Goal: Task Accomplishment & Management: Manage account settings

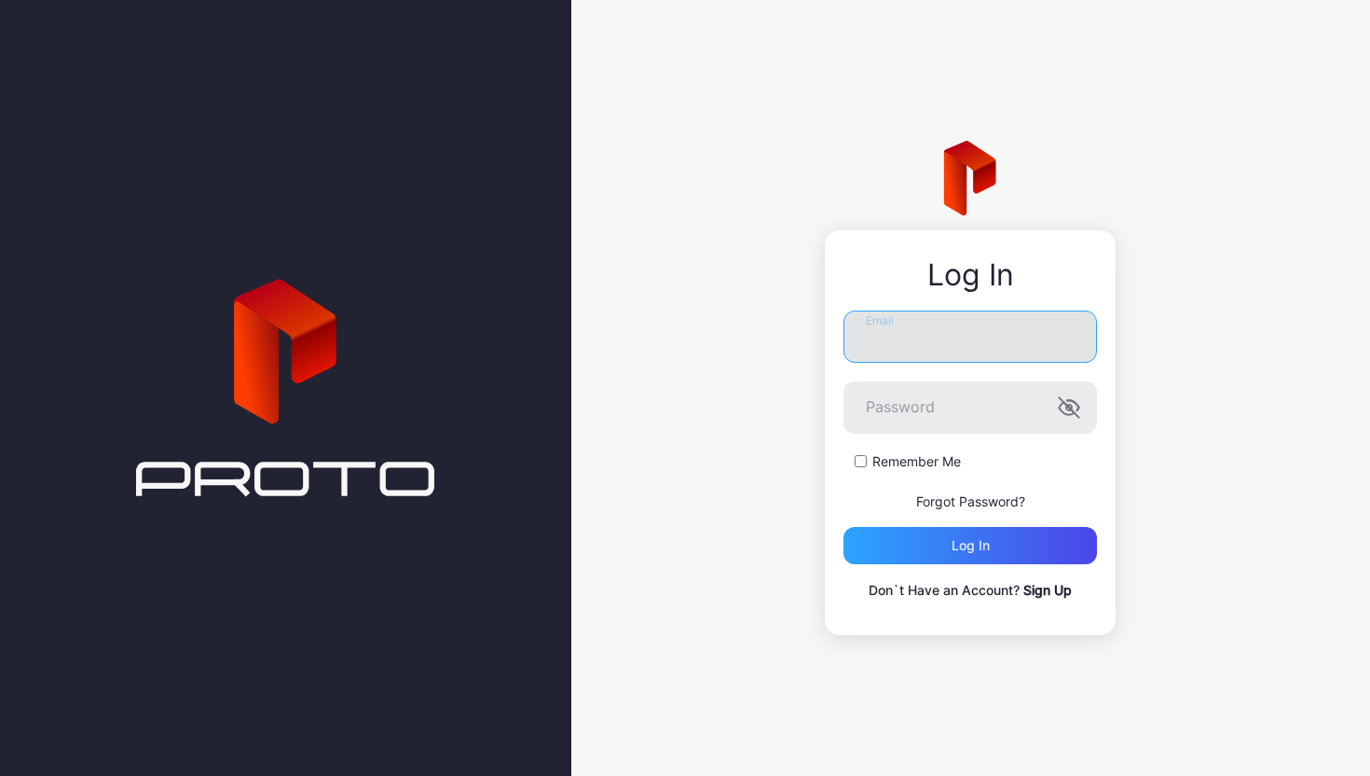
click at [905, 336] on input "Email" at bounding box center [971, 336] width 254 height 52
type input "**********"
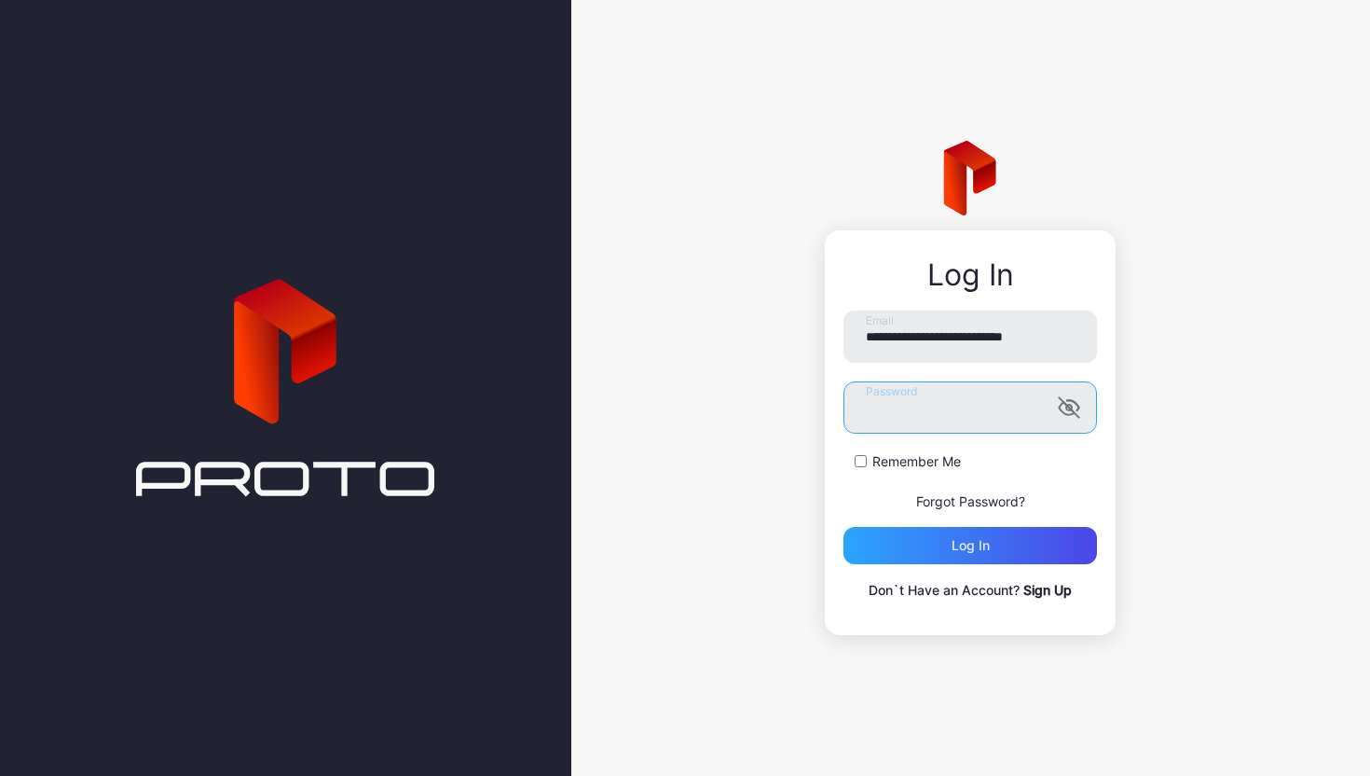
click at [844, 527] on button "Log in" at bounding box center [971, 545] width 254 height 37
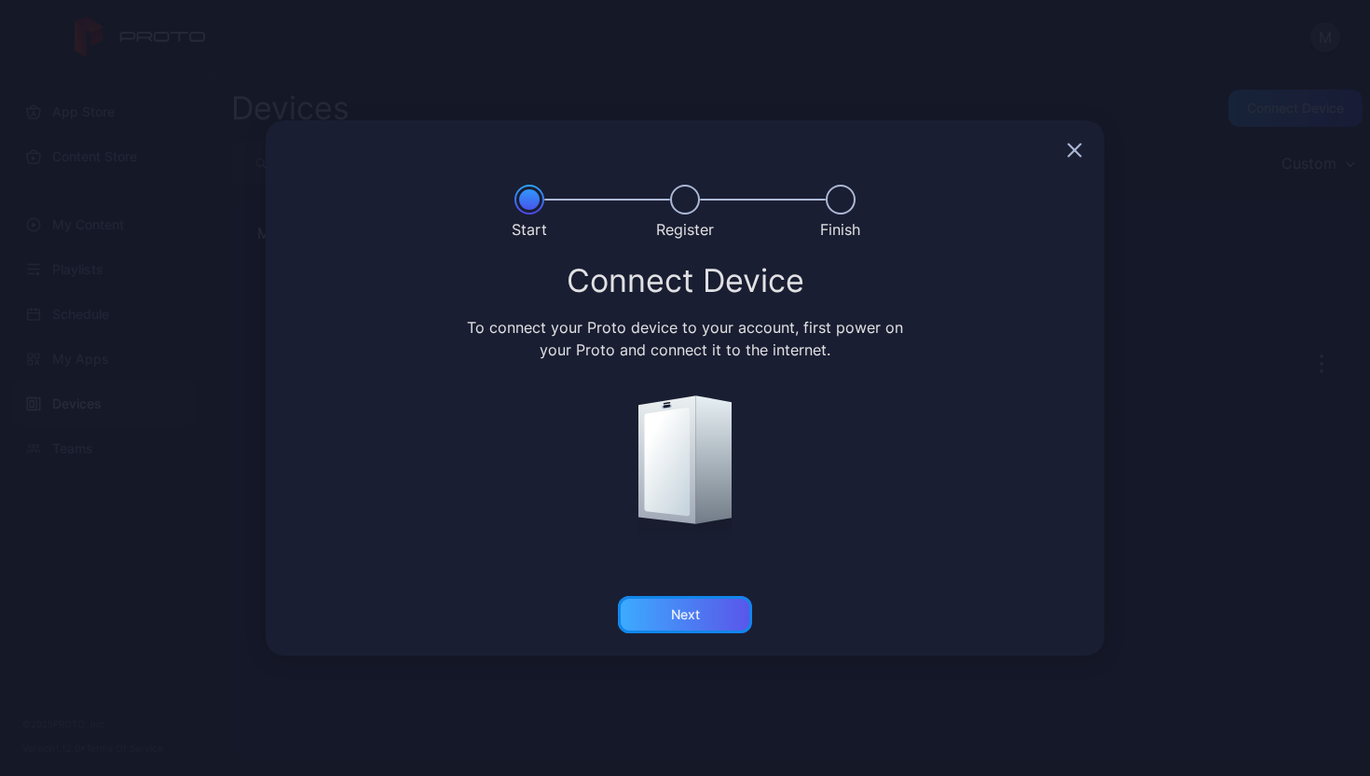
click at [705, 612] on div "Next" at bounding box center [685, 614] width 134 height 37
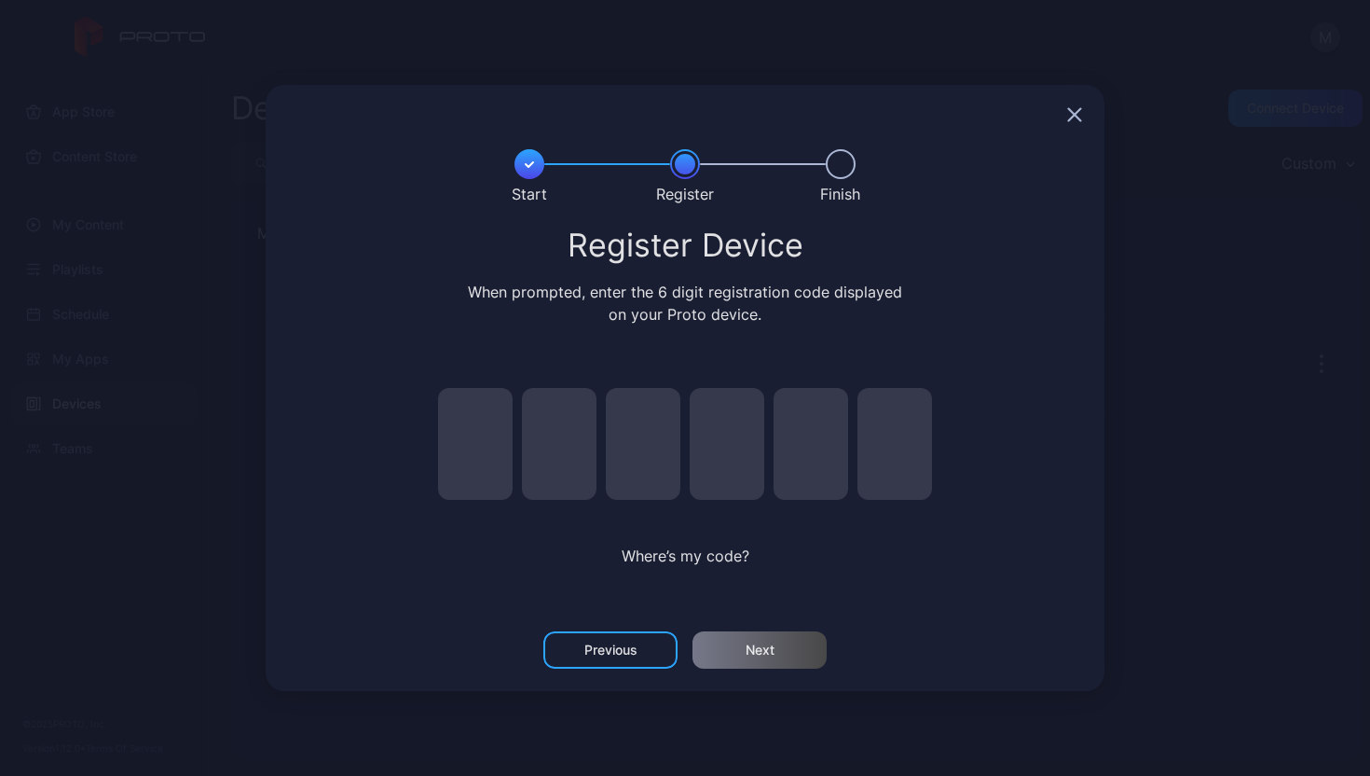
click at [465, 483] on input "pin code 1 of 6" at bounding box center [475, 444] width 75 height 112
type input "*"
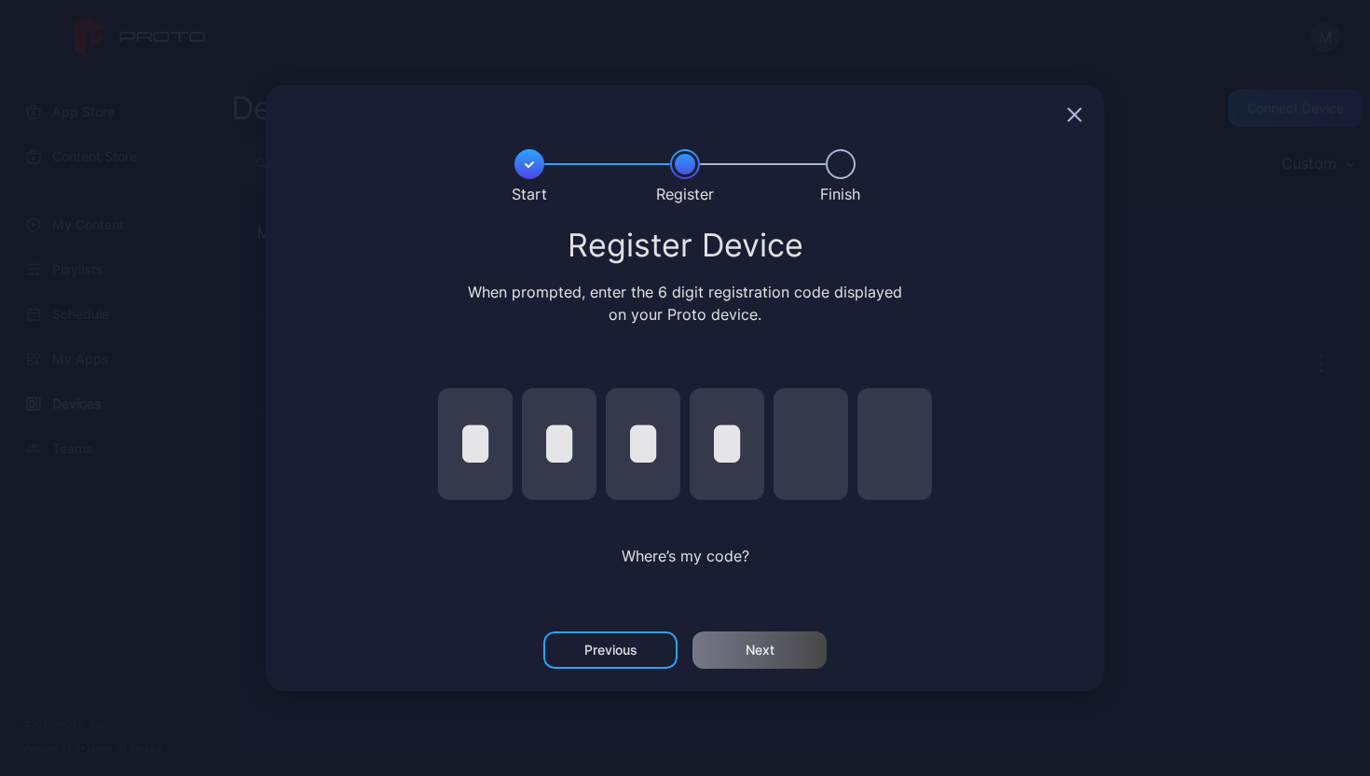
type input "*"
click at [746, 651] on div "Next" at bounding box center [760, 649] width 29 height 15
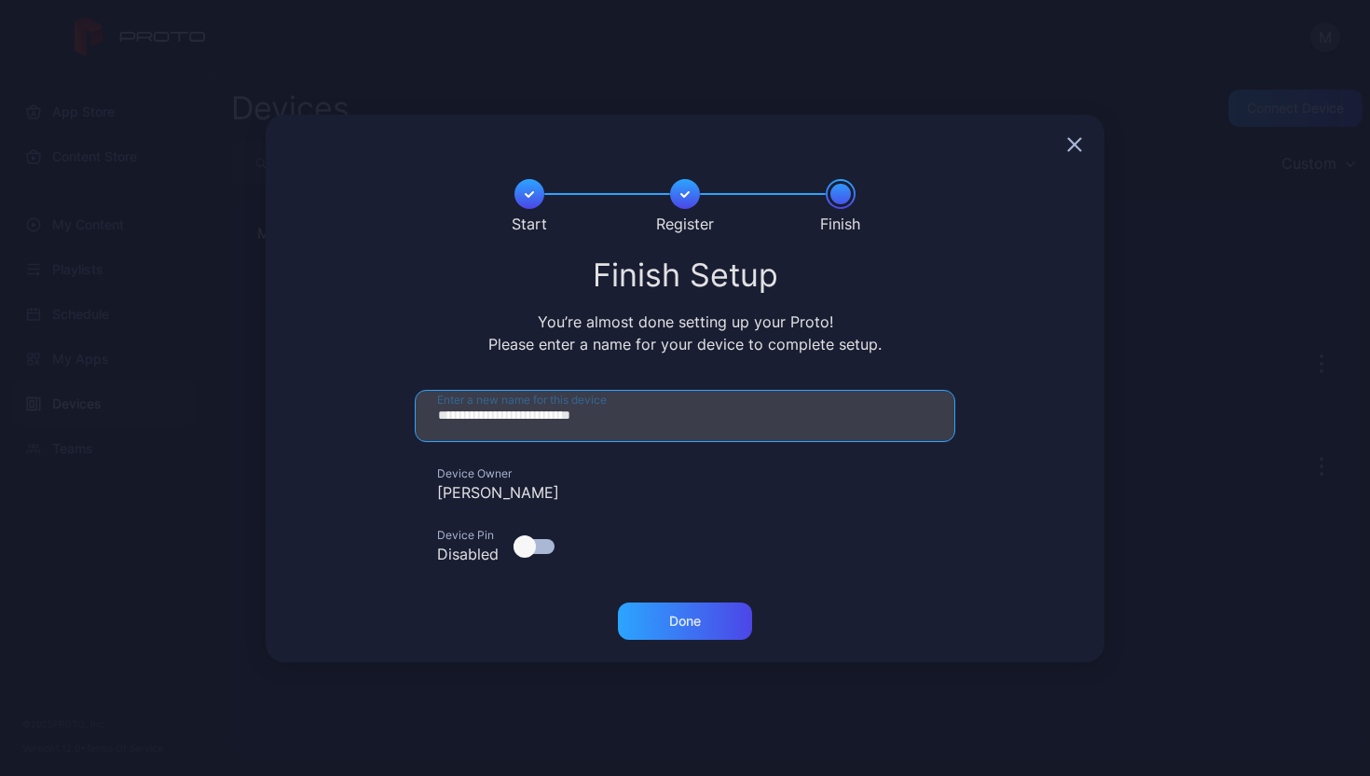
click at [664, 401] on input "**********" at bounding box center [685, 416] width 541 height 52
drag, startPoint x: 555, startPoint y: 418, endPoint x: 355, endPoint y: 423, distance: 199.6
click at [355, 423] on form "**********" at bounding box center [685, 485] width 794 height 190
click at [556, 395] on input "**********" at bounding box center [685, 416] width 541 height 52
drag, startPoint x: 550, startPoint y: 408, endPoint x: 423, endPoint y: 404, distance: 126.9
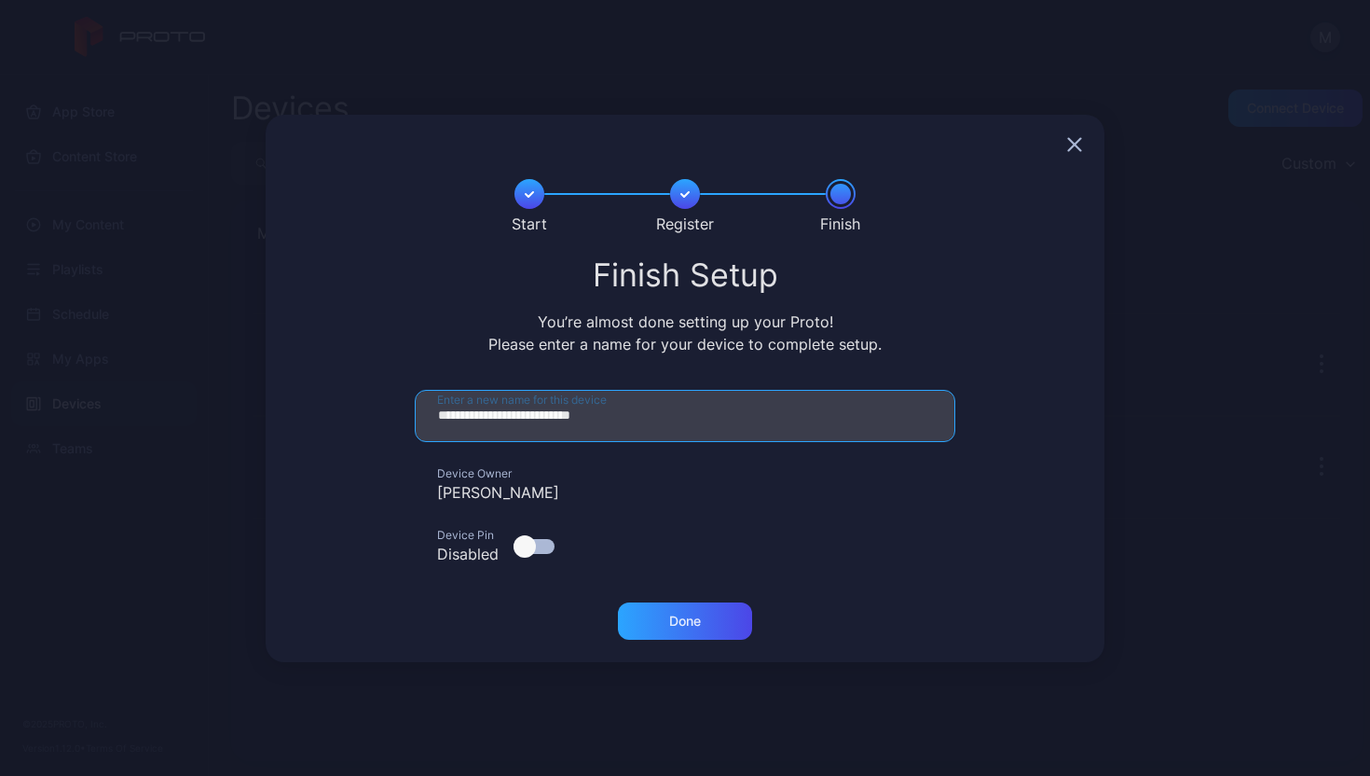
click at [423, 404] on input "**********" at bounding box center [685, 416] width 541 height 52
type input "**********"
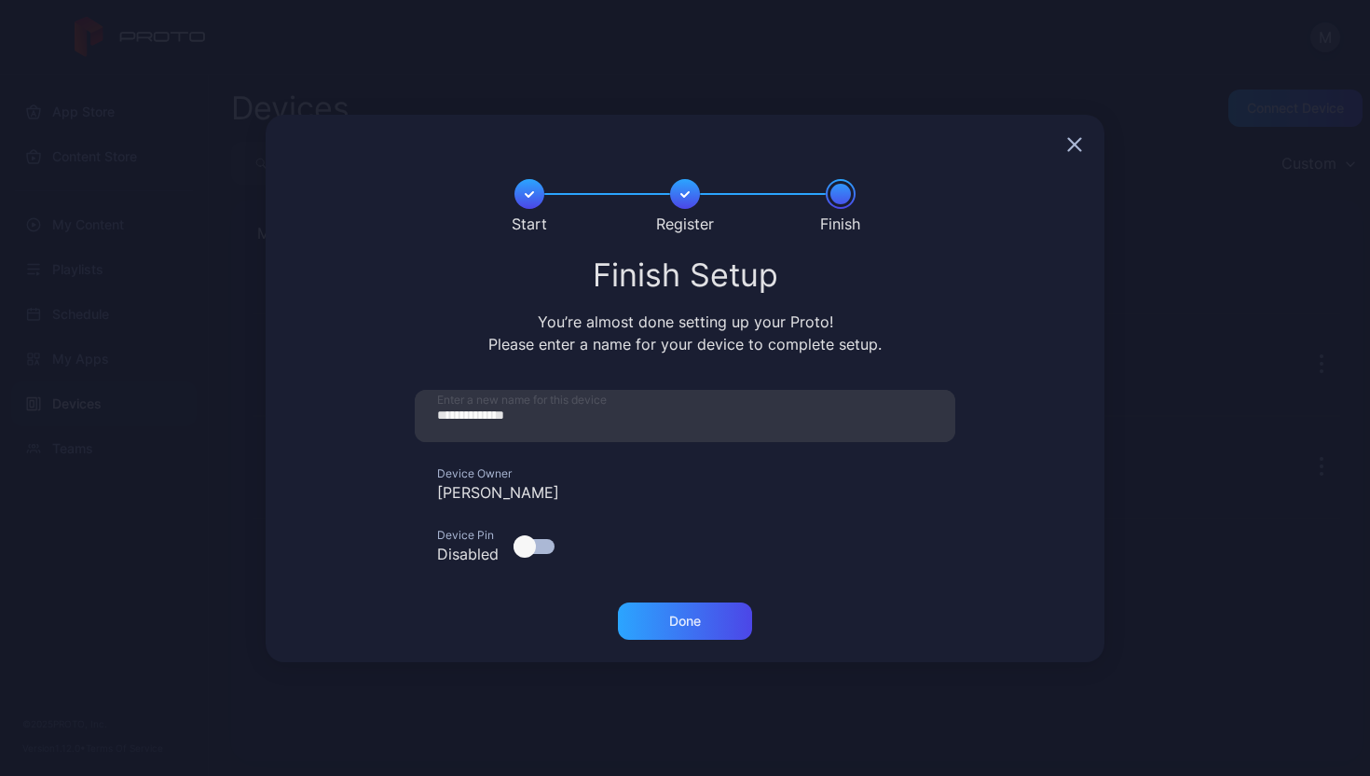
click at [702, 641] on div "Done" at bounding box center [685, 632] width 839 height 60
click at [695, 618] on div "Done" at bounding box center [685, 620] width 32 height 15
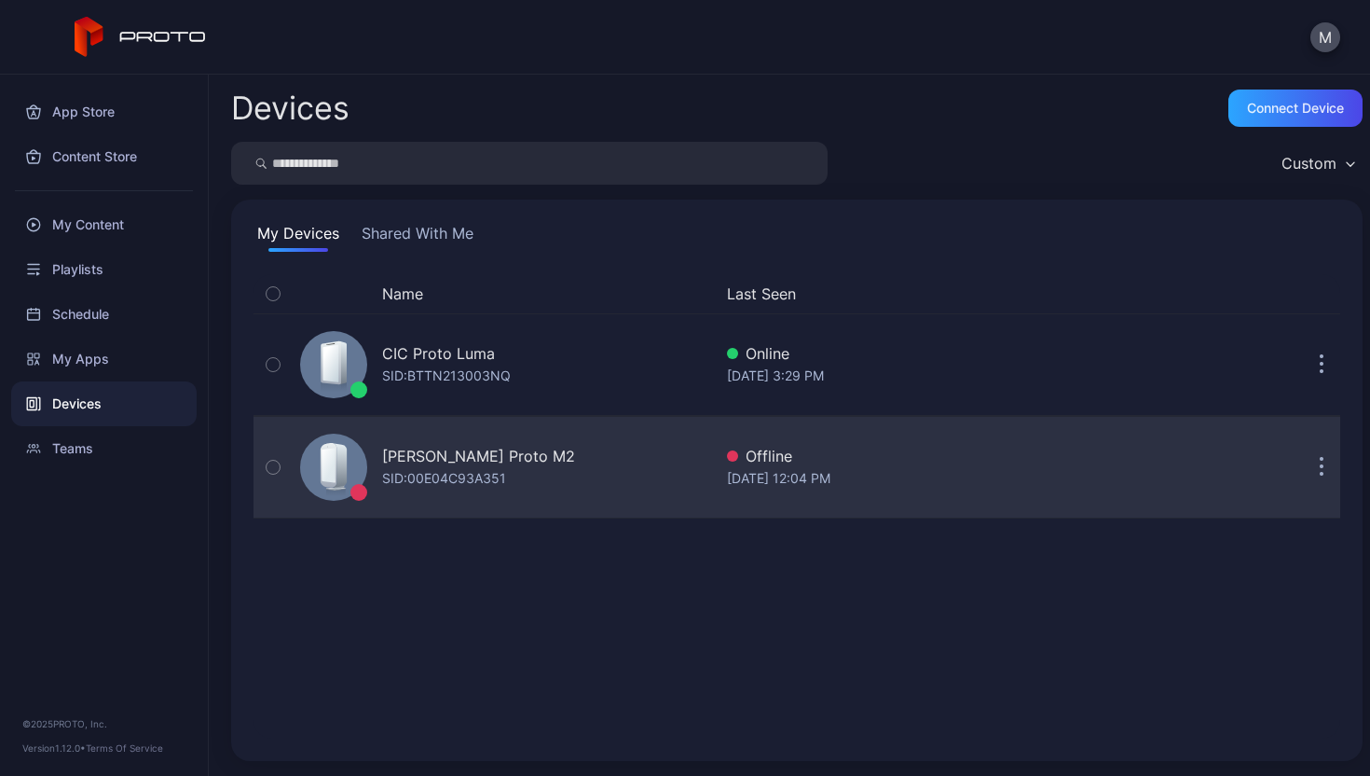
click at [680, 467] on div "[PERSON_NAME] Proto M2 SID: 00E04C93A351" at bounding box center [502, 466] width 419 height 93
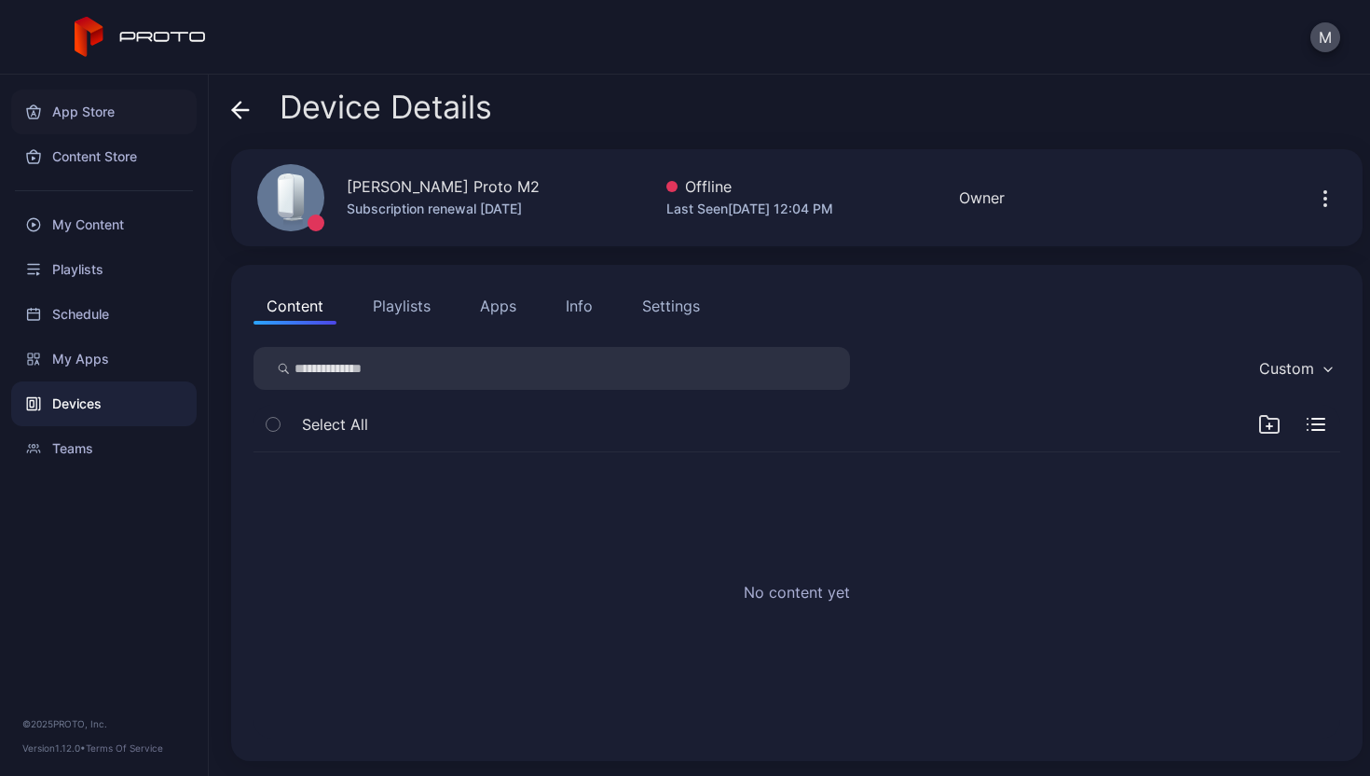
click at [89, 127] on div "App Store" at bounding box center [104, 111] width 186 height 45
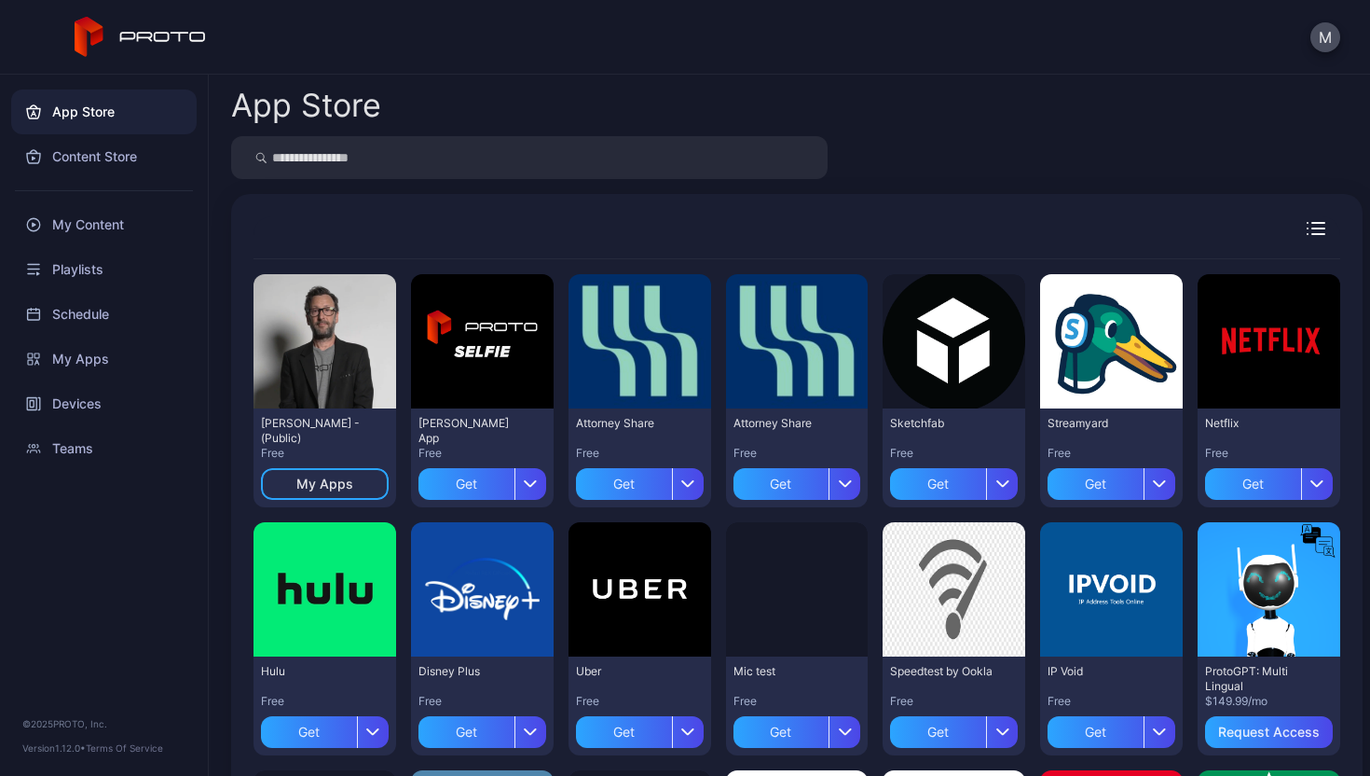
click at [408, 164] on input "search" at bounding box center [529, 157] width 597 height 43
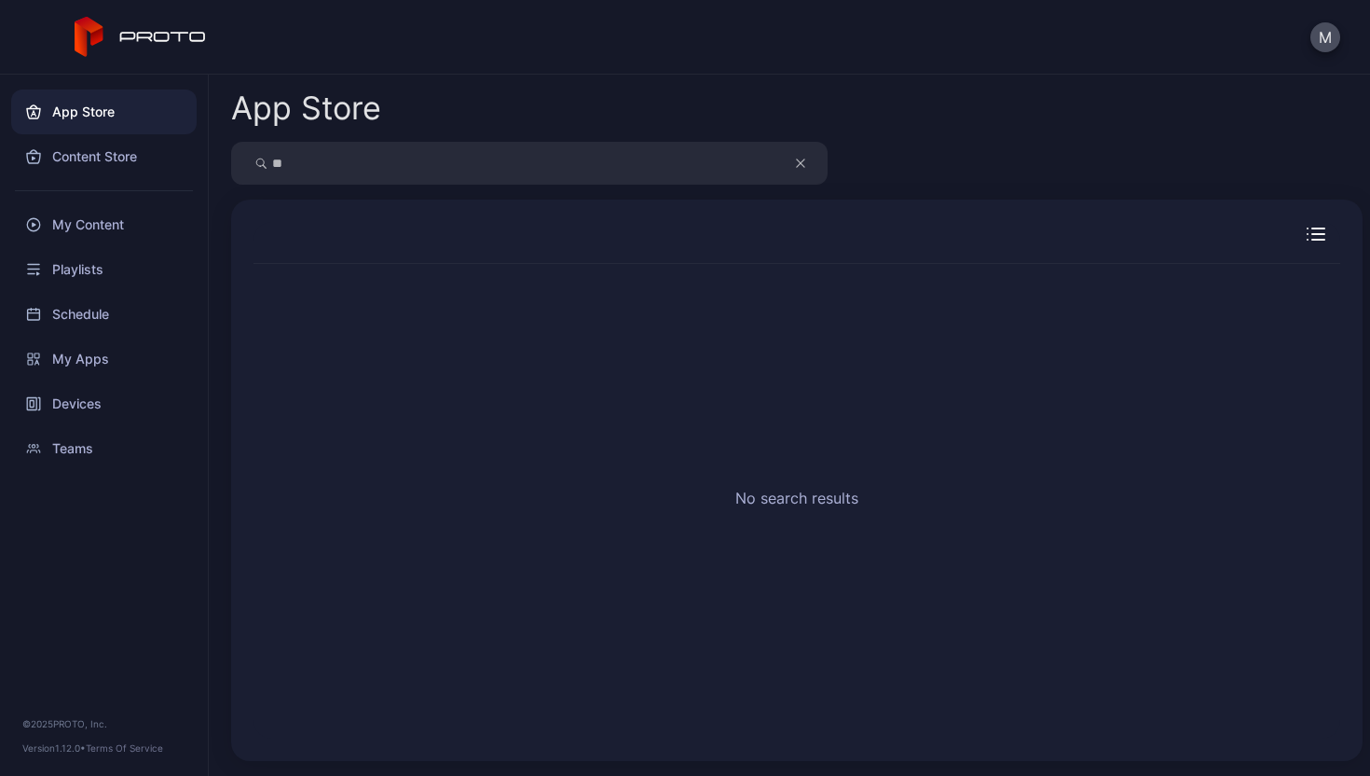
type input "*"
click at [157, 120] on div "App Store" at bounding box center [104, 111] width 186 height 45
click at [117, 170] on div "Content Store" at bounding box center [104, 156] width 186 height 45
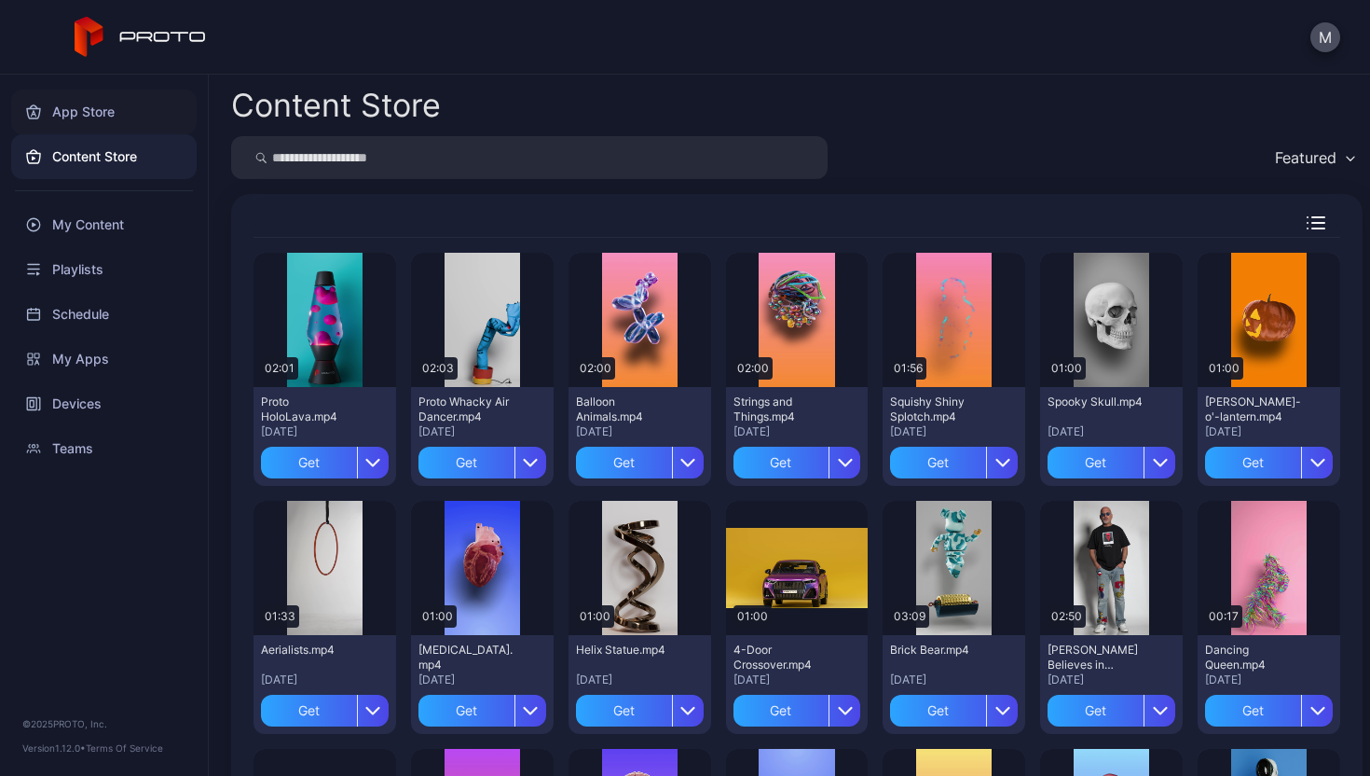
click at [123, 123] on div "App Store" at bounding box center [104, 111] width 186 height 45
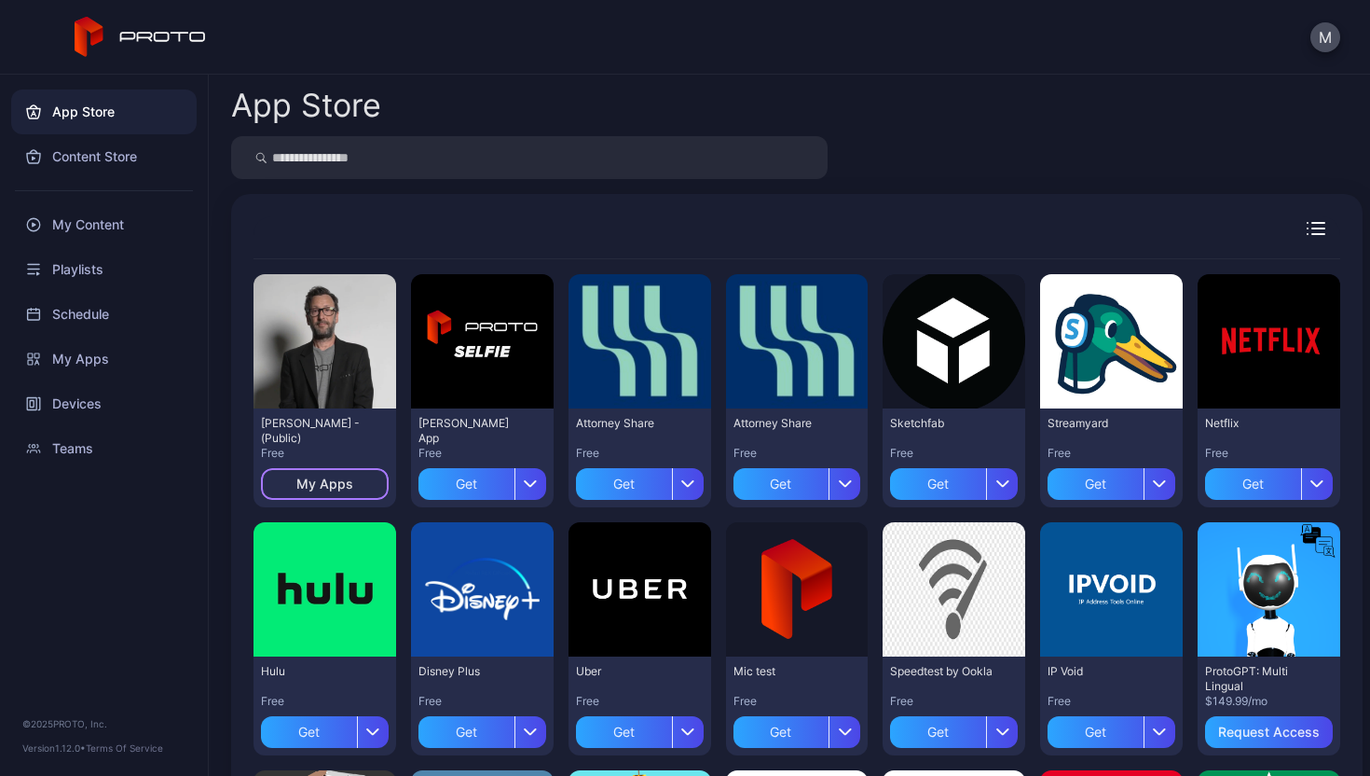
click at [340, 479] on div "My Apps" at bounding box center [324, 483] width 57 height 15
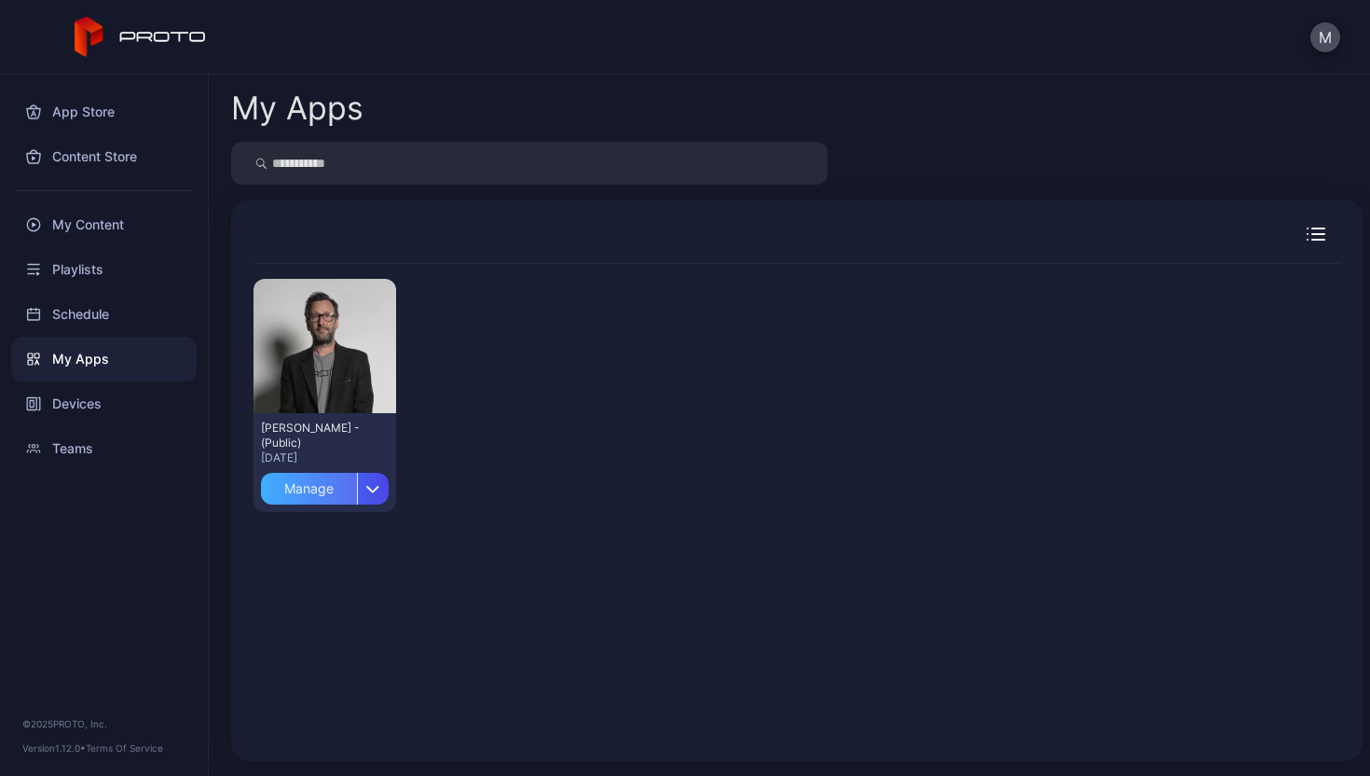
click at [306, 482] on div "Manage" at bounding box center [309, 489] width 96 height 32
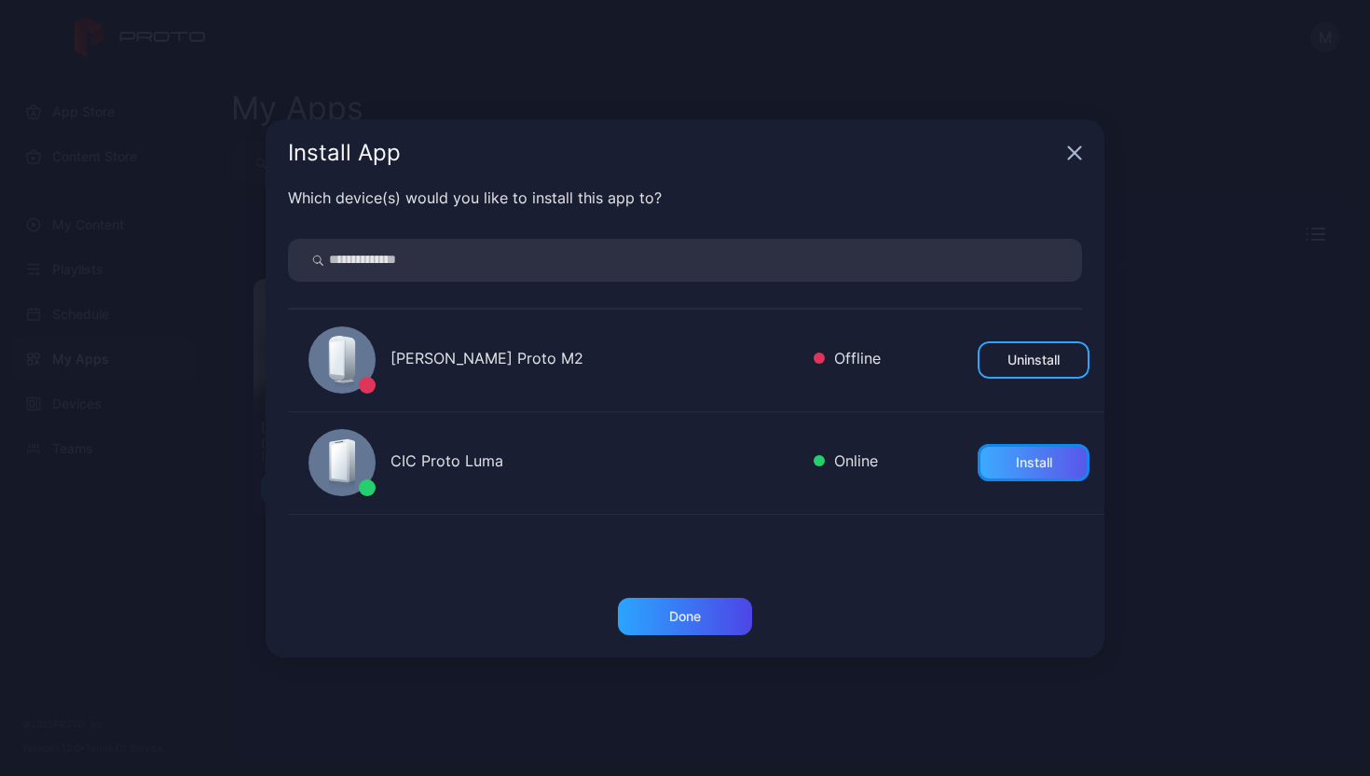
click at [978, 463] on div "Install" at bounding box center [1034, 462] width 112 height 37
click at [682, 620] on div "Done" at bounding box center [685, 616] width 32 height 15
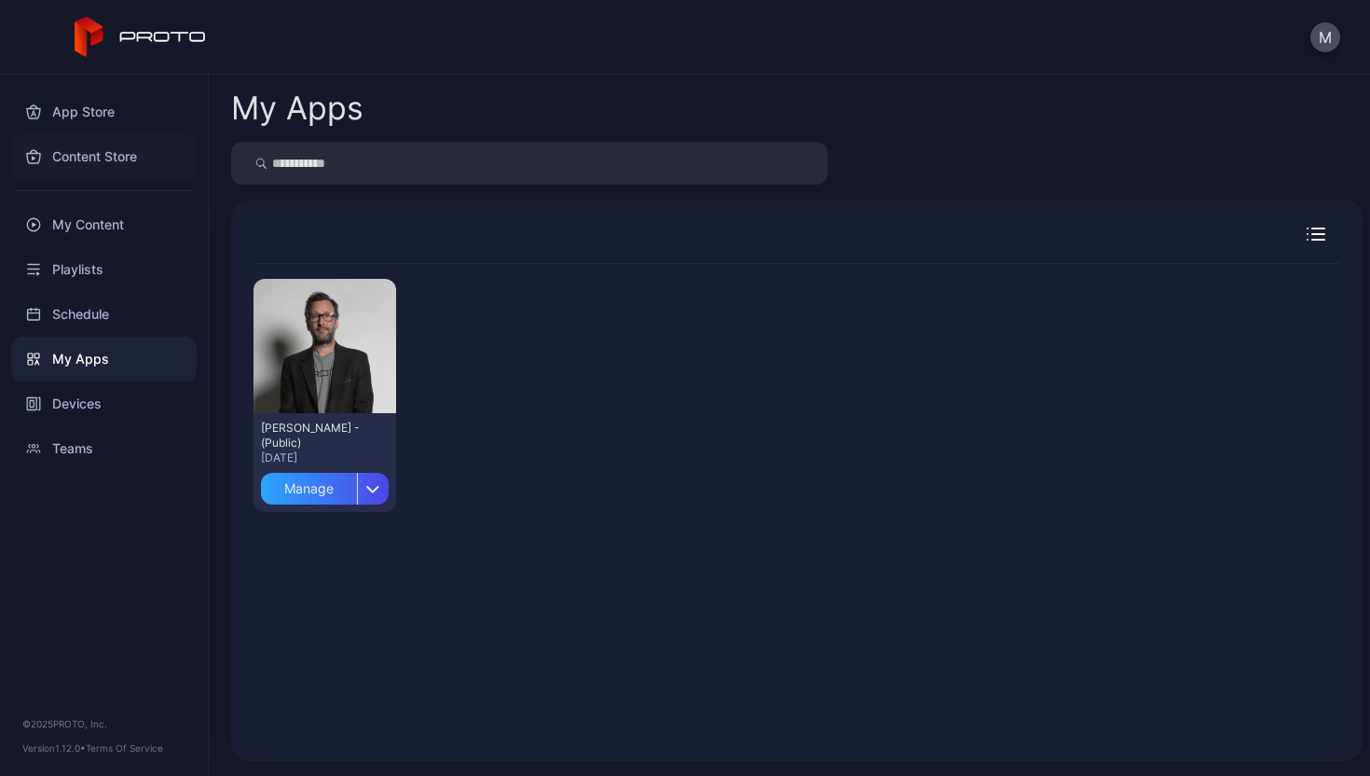
click at [114, 147] on div "Content Store" at bounding box center [104, 156] width 186 height 45
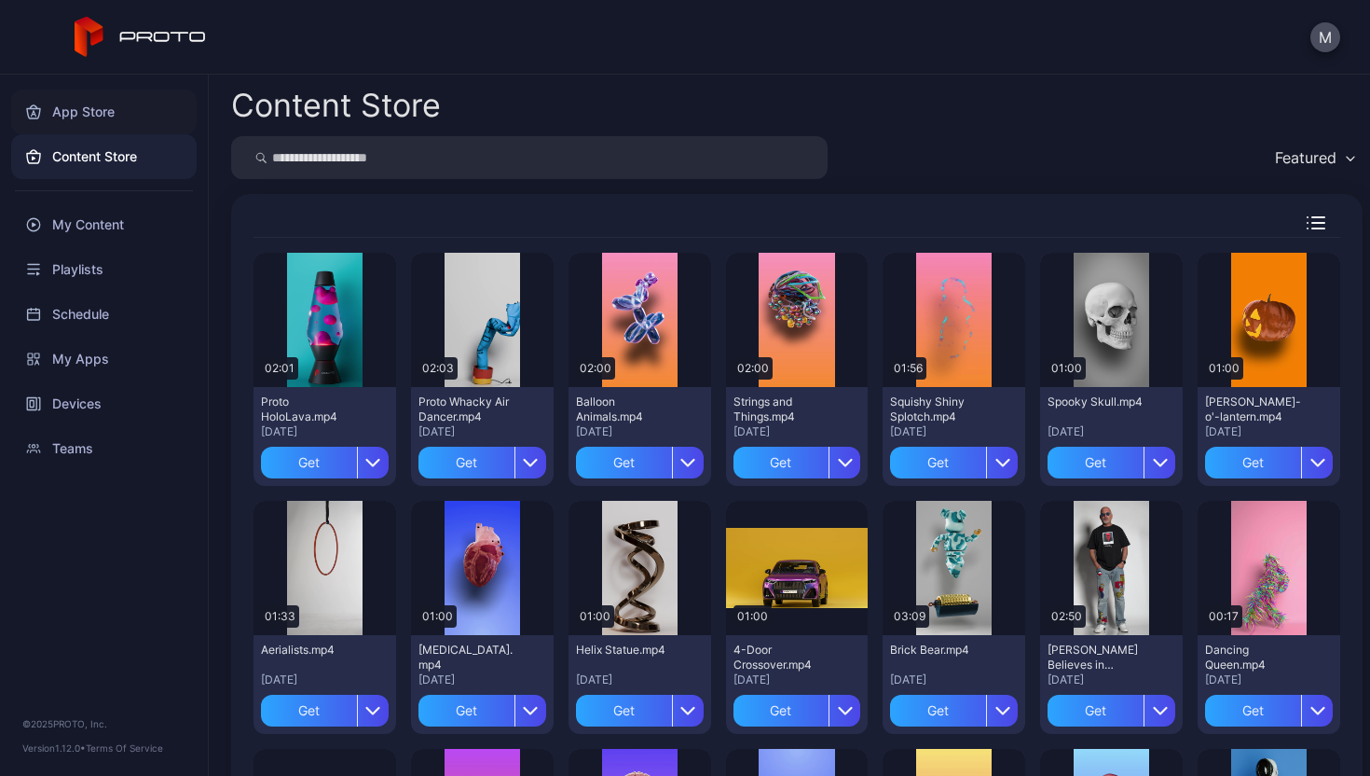
click at [154, 123] on div "App Store" at bounding box center [104, 111] width 186 height 45
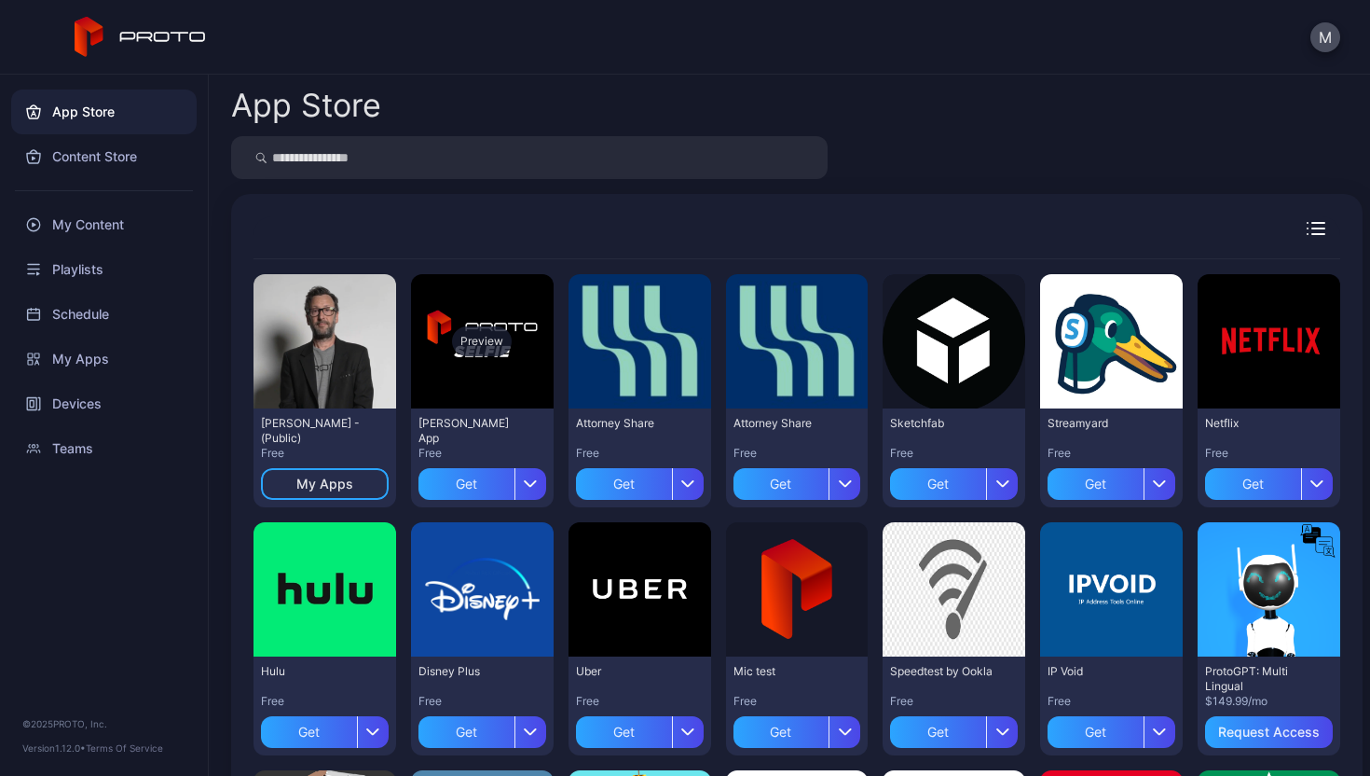
click at [471, 343] on div "Preview" at bounding box center [482, 341] width 60 height 30
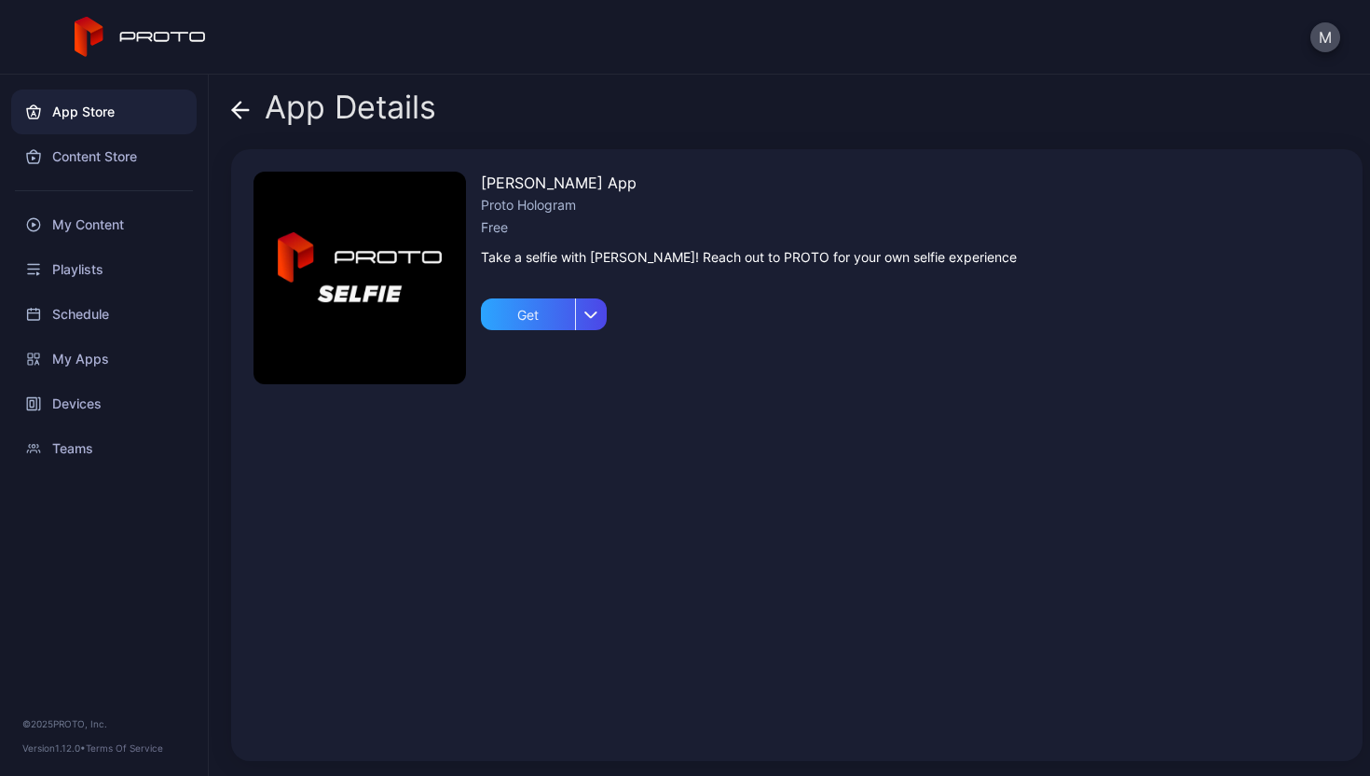
click at [230, 121] on div "App Details [PERSON_NAME] App Proto Hologram Free Take a selfie with [PERSON_NA…" at bounding box center [790, 425] width 1162 height 701
click at [234, 117] on icon at bounding box center [240, 110] width 19 height 19
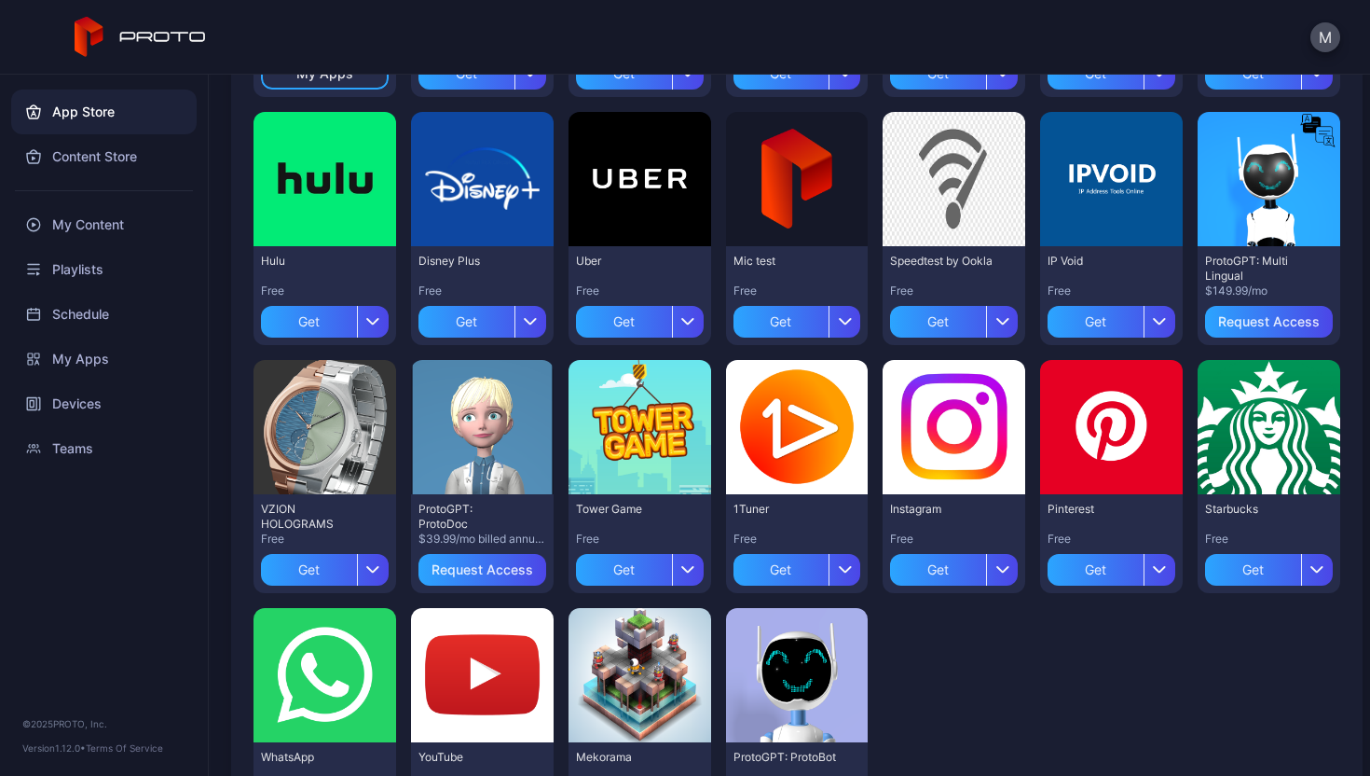
scroll to position [396, 0]
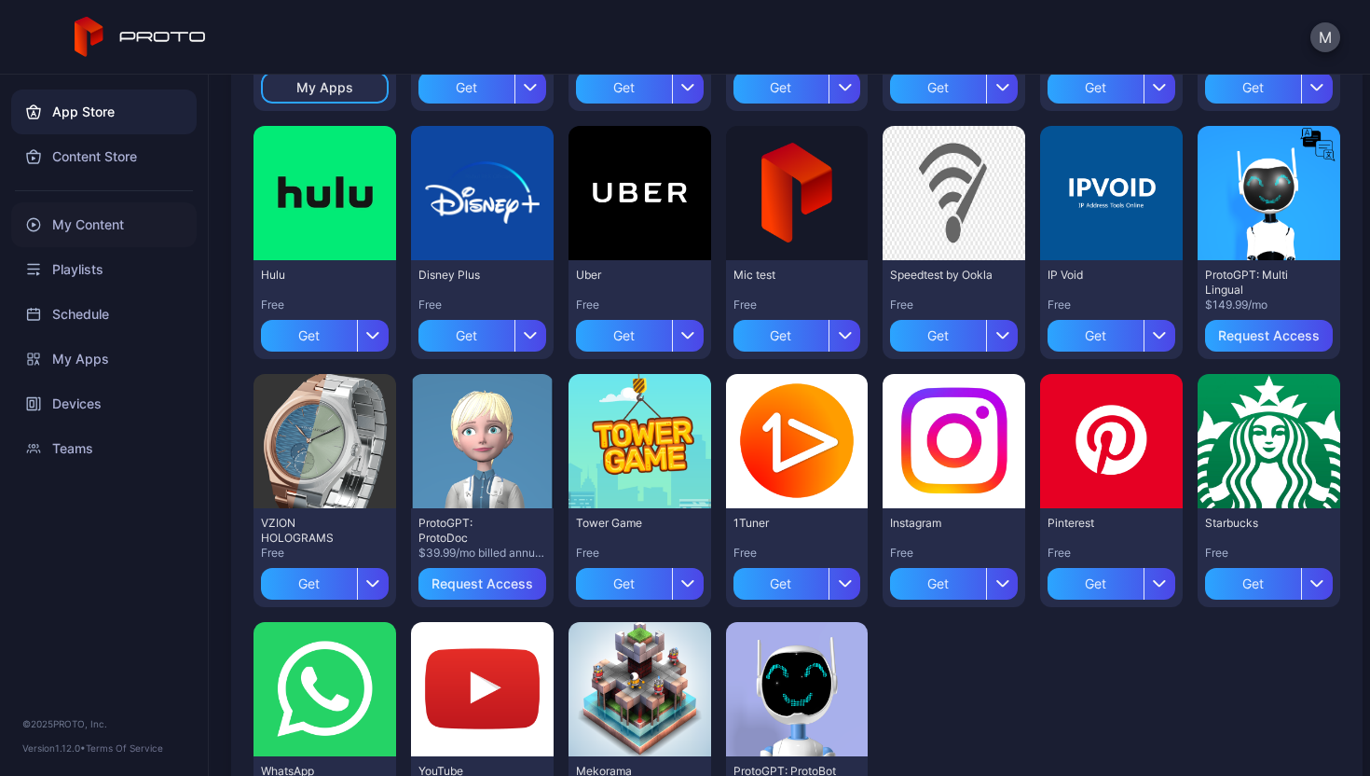
click at [122, 215] on div "My Content" at bounding box center [104, 224] width 186 height 45
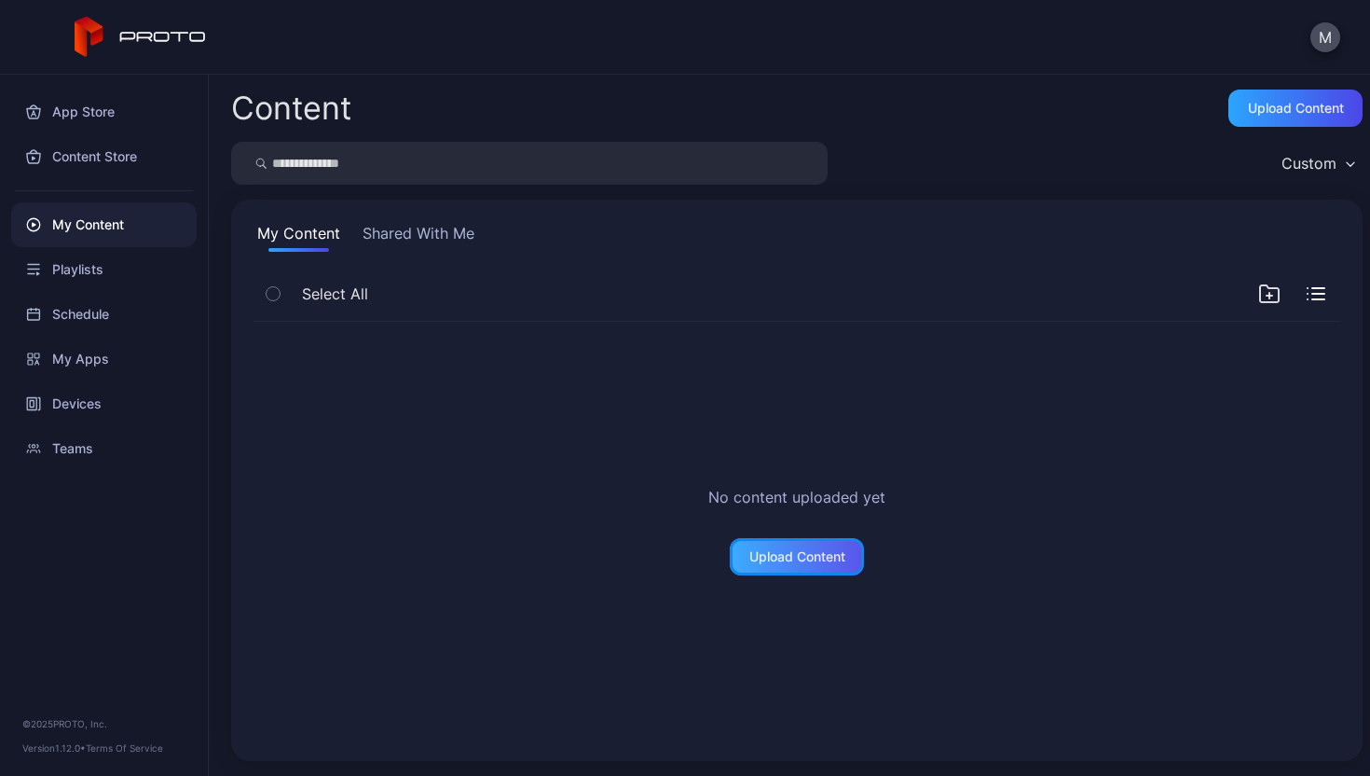
click at [791, 543] on div "Upload Content" at bounding box center [797, 556] width 134 height 37
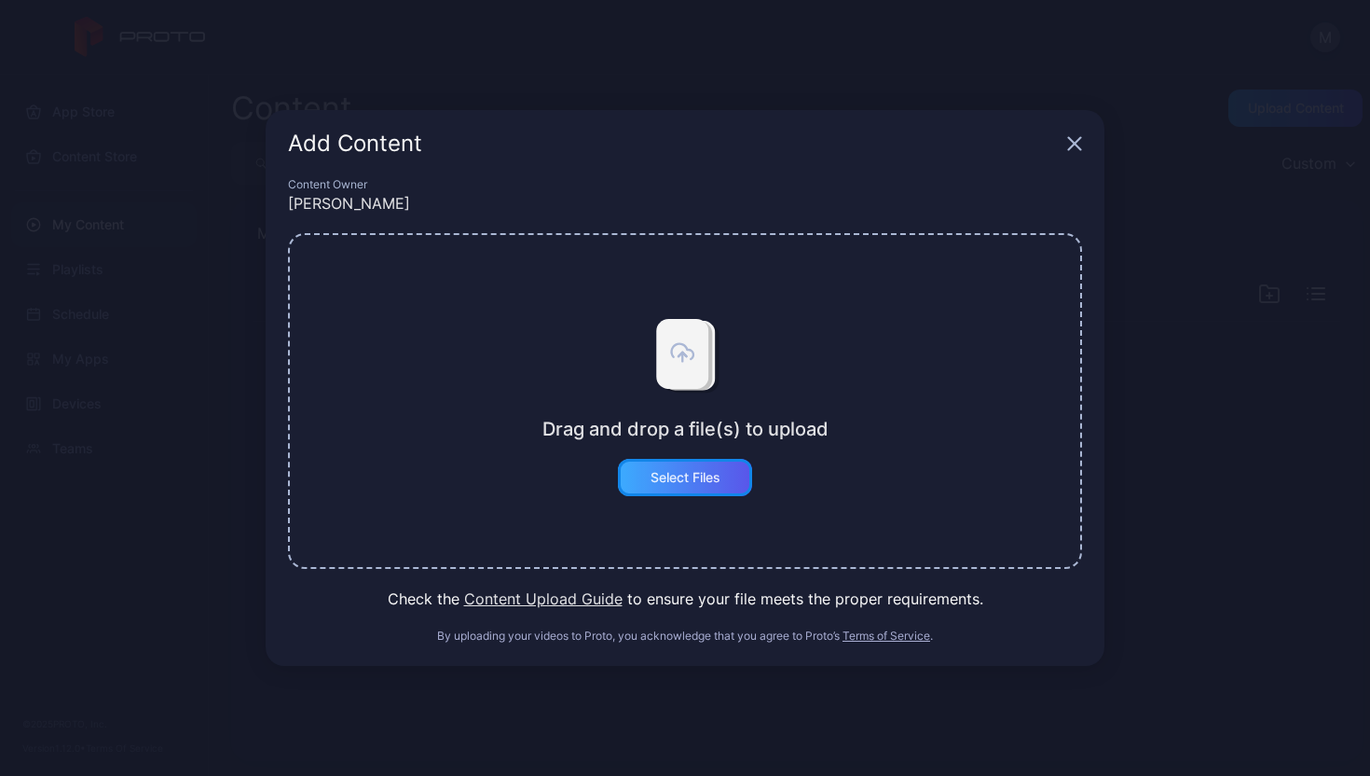
click at [723, 485] on div "Select Files" at bounding box center [685, 477] width 134 height 37
click at [1092, 150] on div "Add Content" at bounding box center [685, 143] width 839 height 67
click at [1076, 149] on icon "button" at bounding box center [1074, 143] width 15 height 15
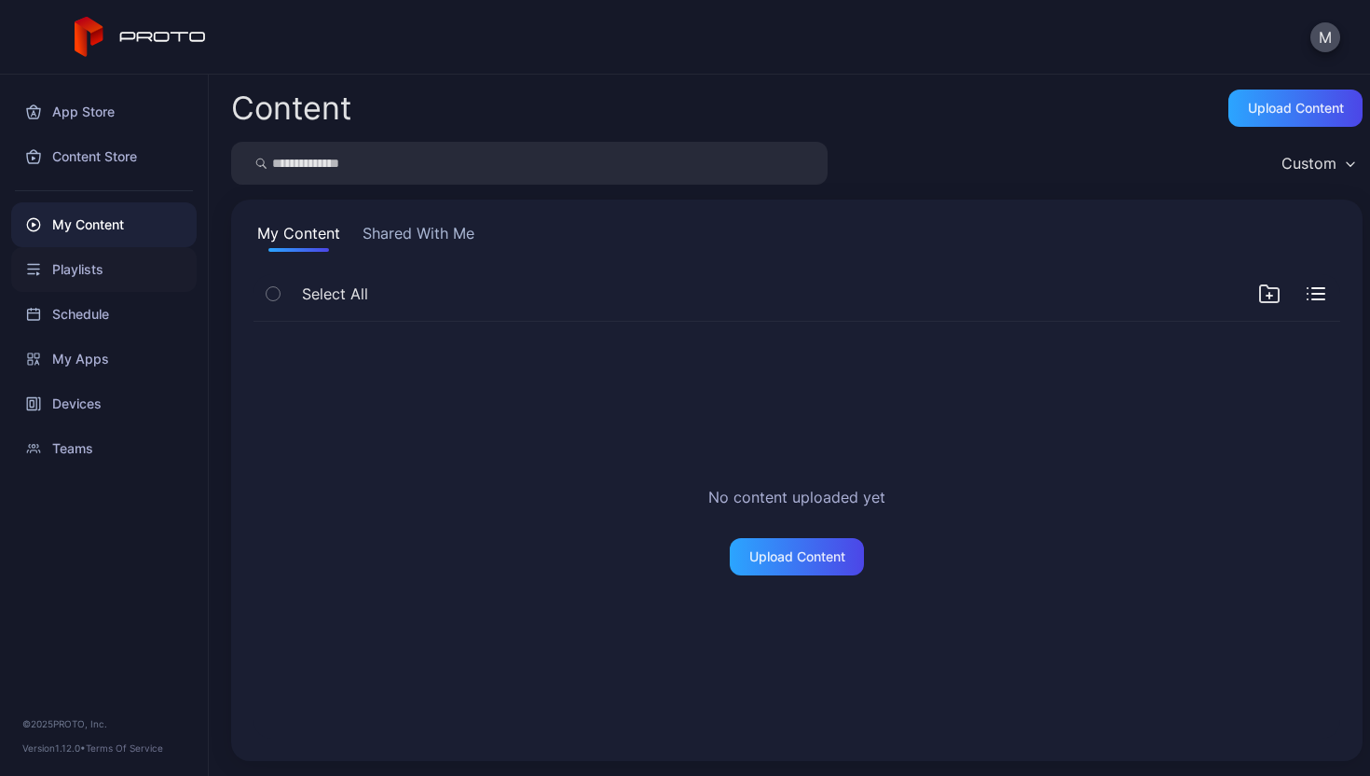
click at [111, 262] on div "Playlists" at bounding box center [104, 269] width 186 height 45
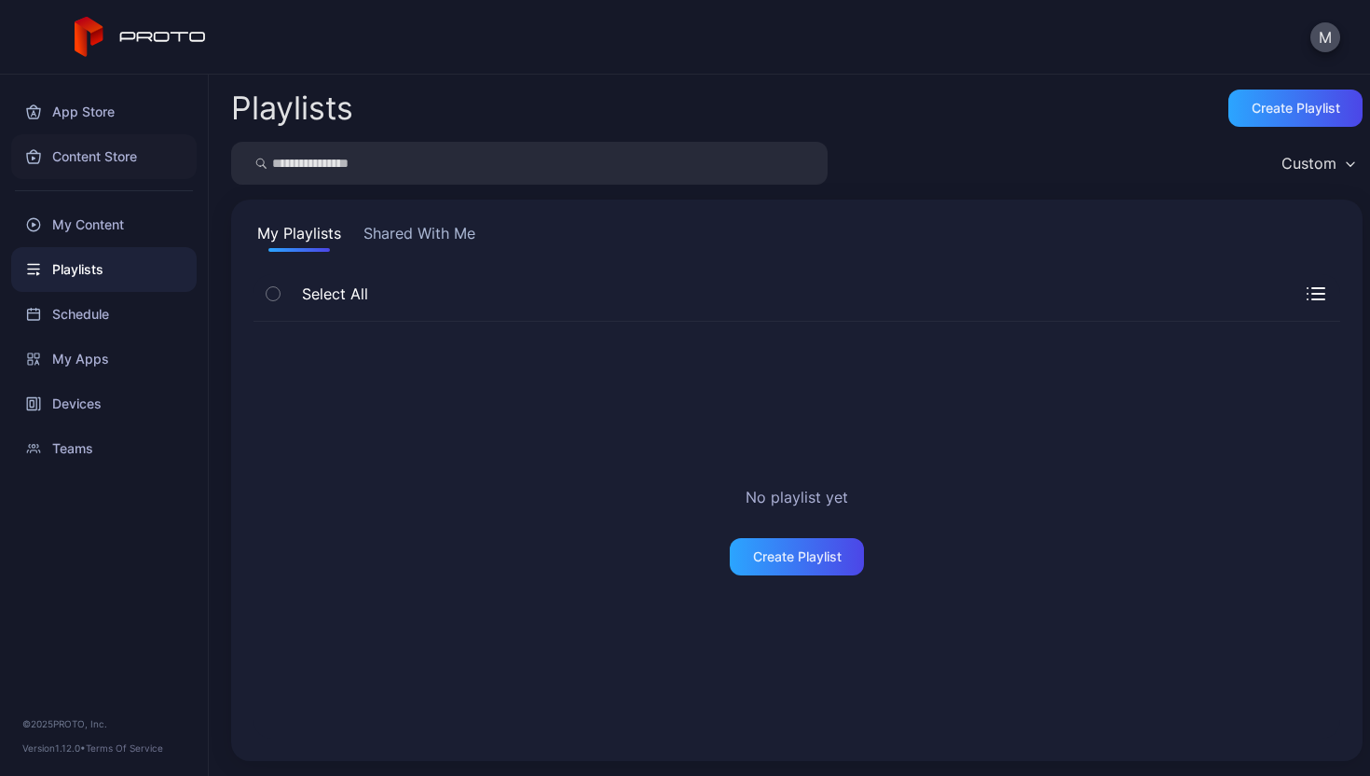
click at [103, 161] on div "Content Store" at bounding box center [104, 156] width 186 height 45
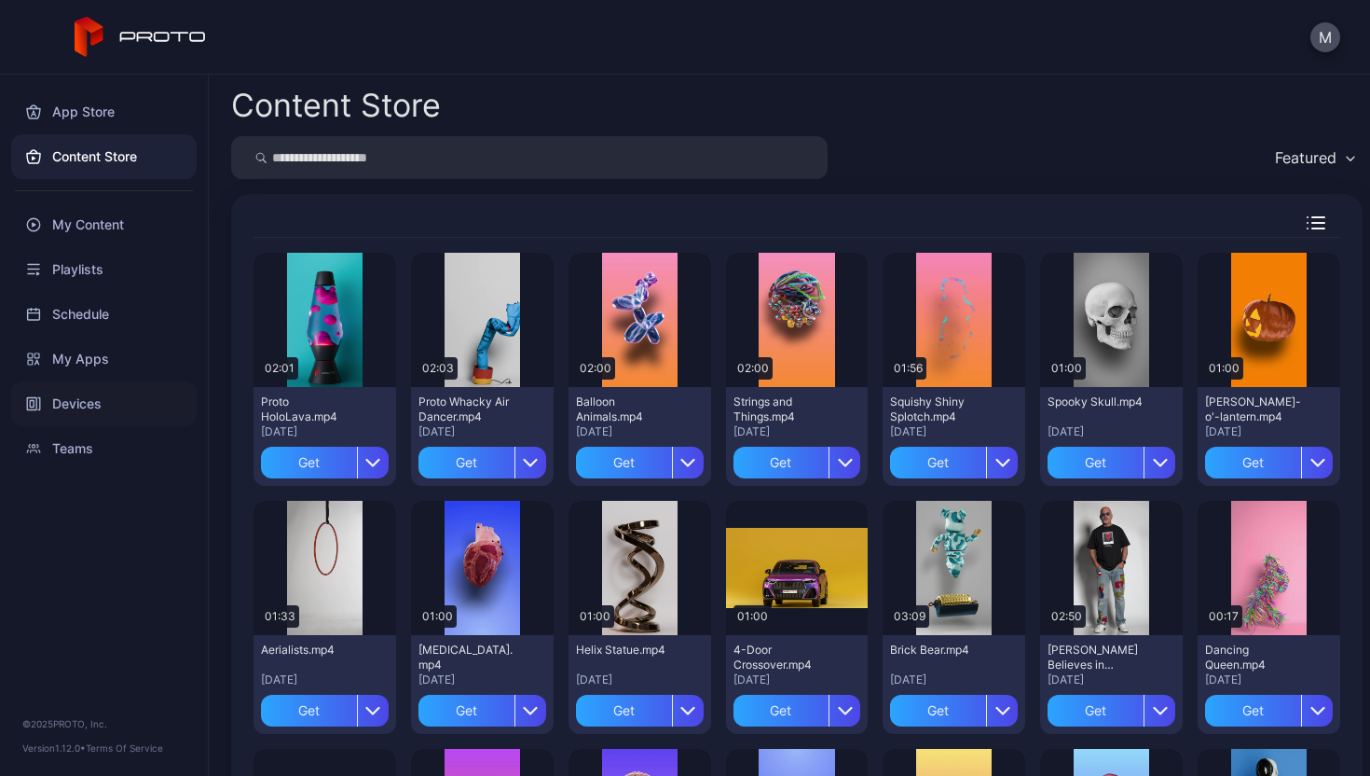
click at [106, 410] on div "Devices" at bounding box center [104, 403] width 186 height 45
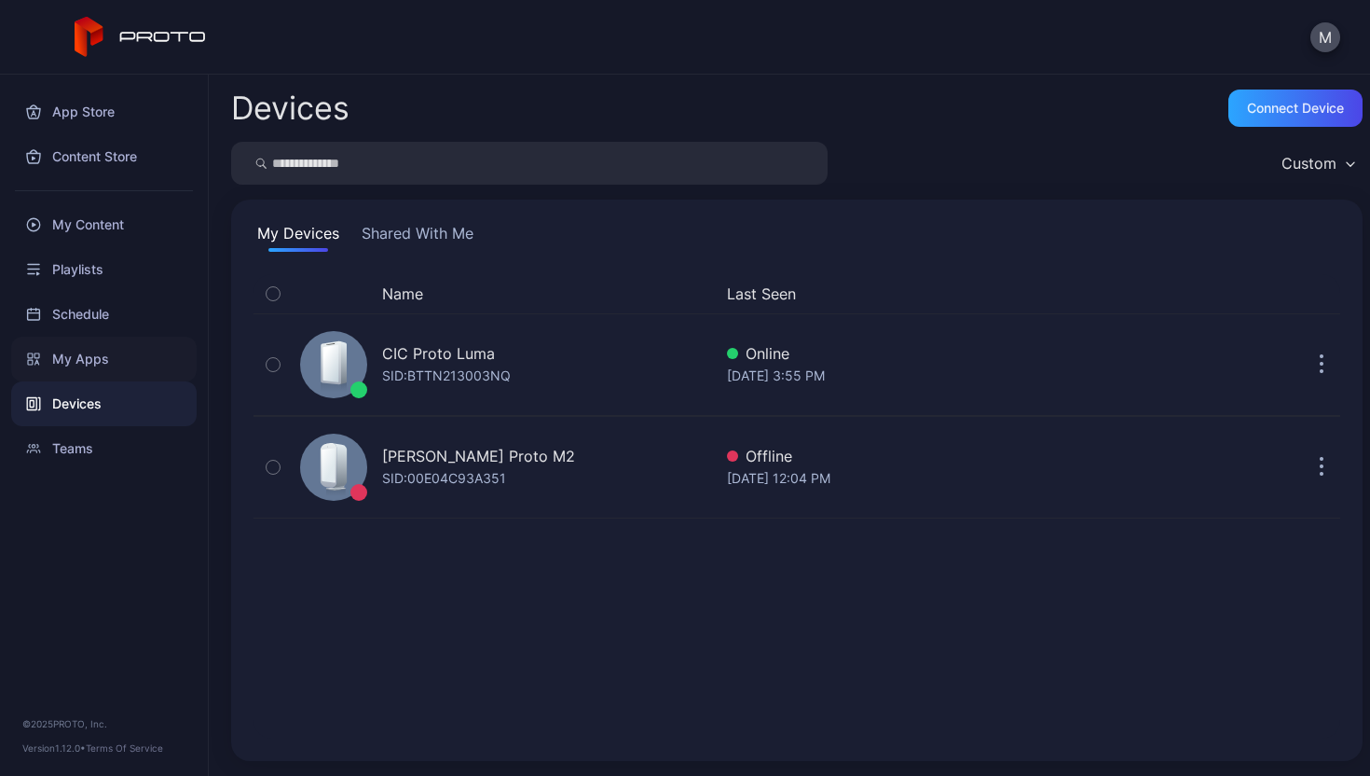
click at [113, 363] on div "My Apps" at bounding box center [104, 359] width 186 height 45
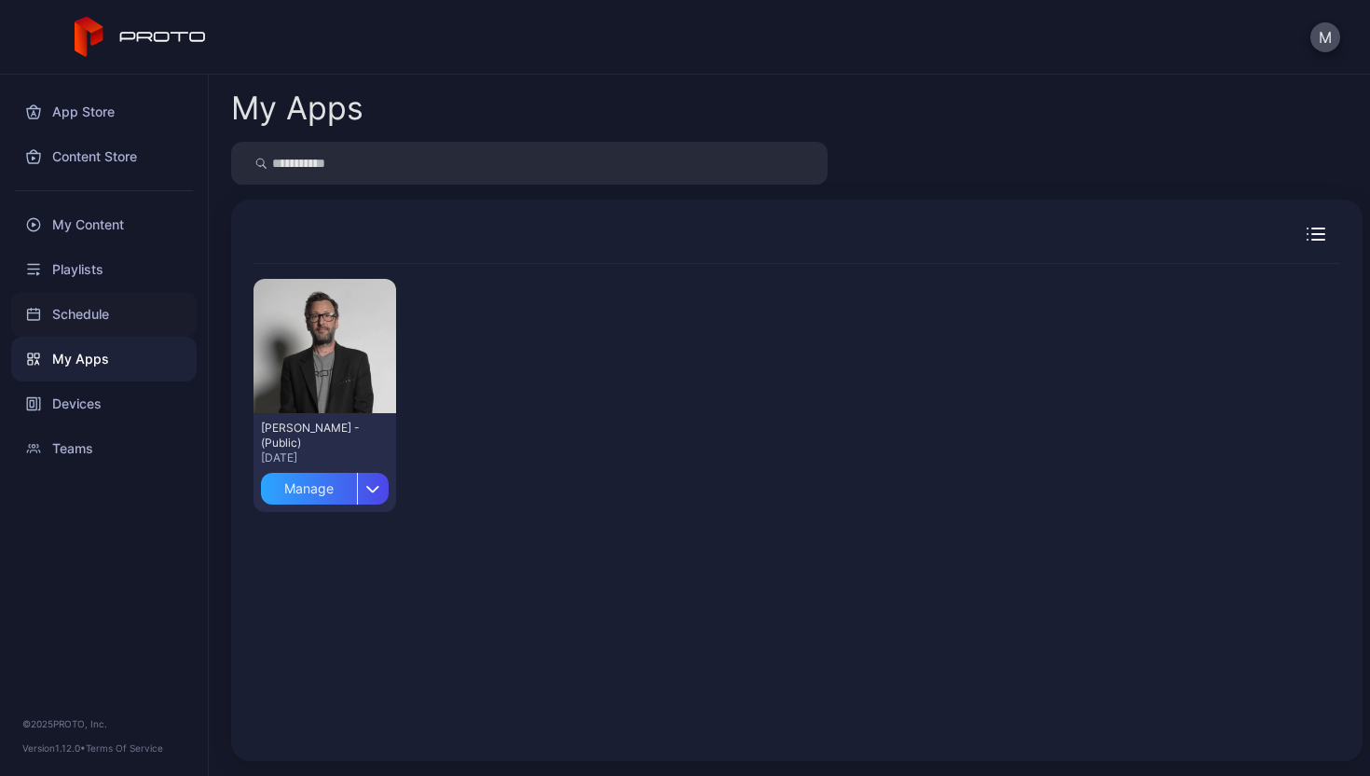
click at [113, 301] on div "Schedule" at bounding box center [104, 314] width 186 height 45
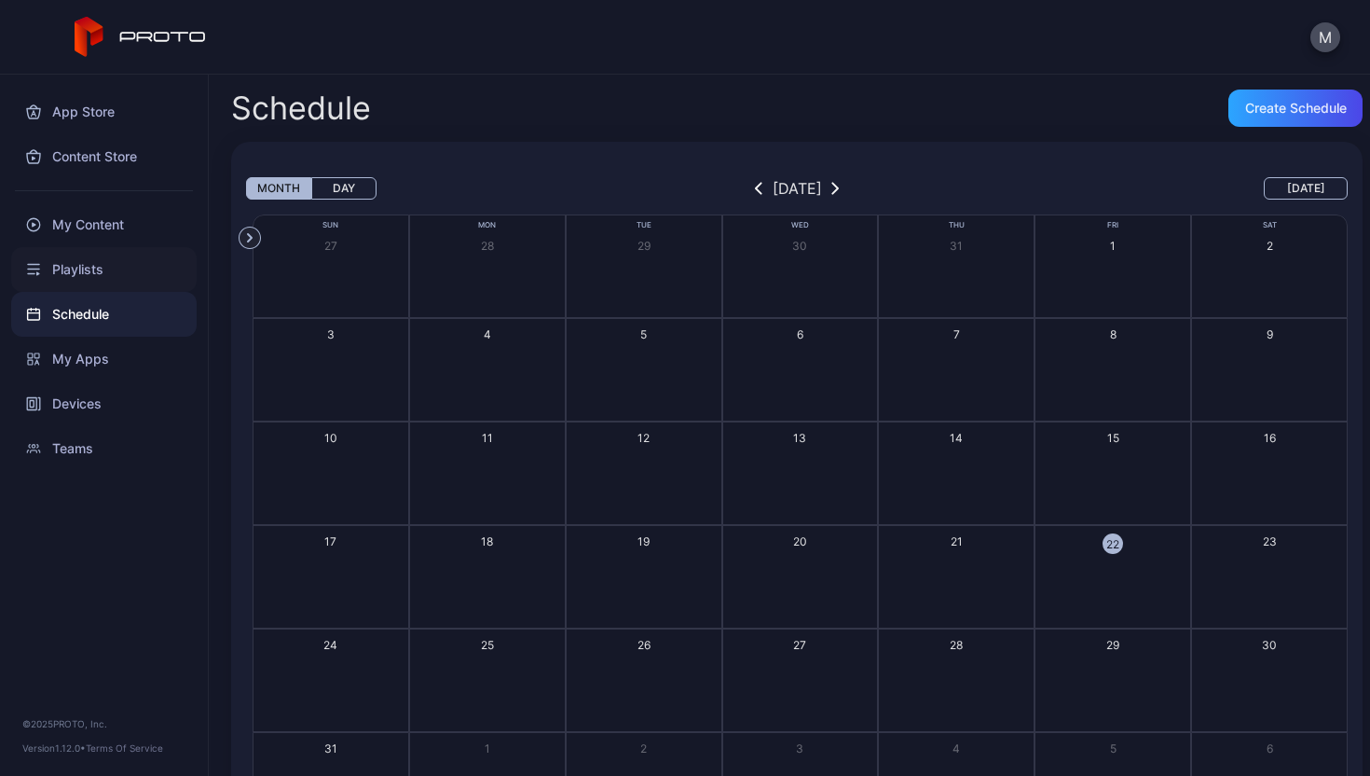
click at [111, 279] on div "Playlists" at bounding box center [104, 269] width 186 height 45
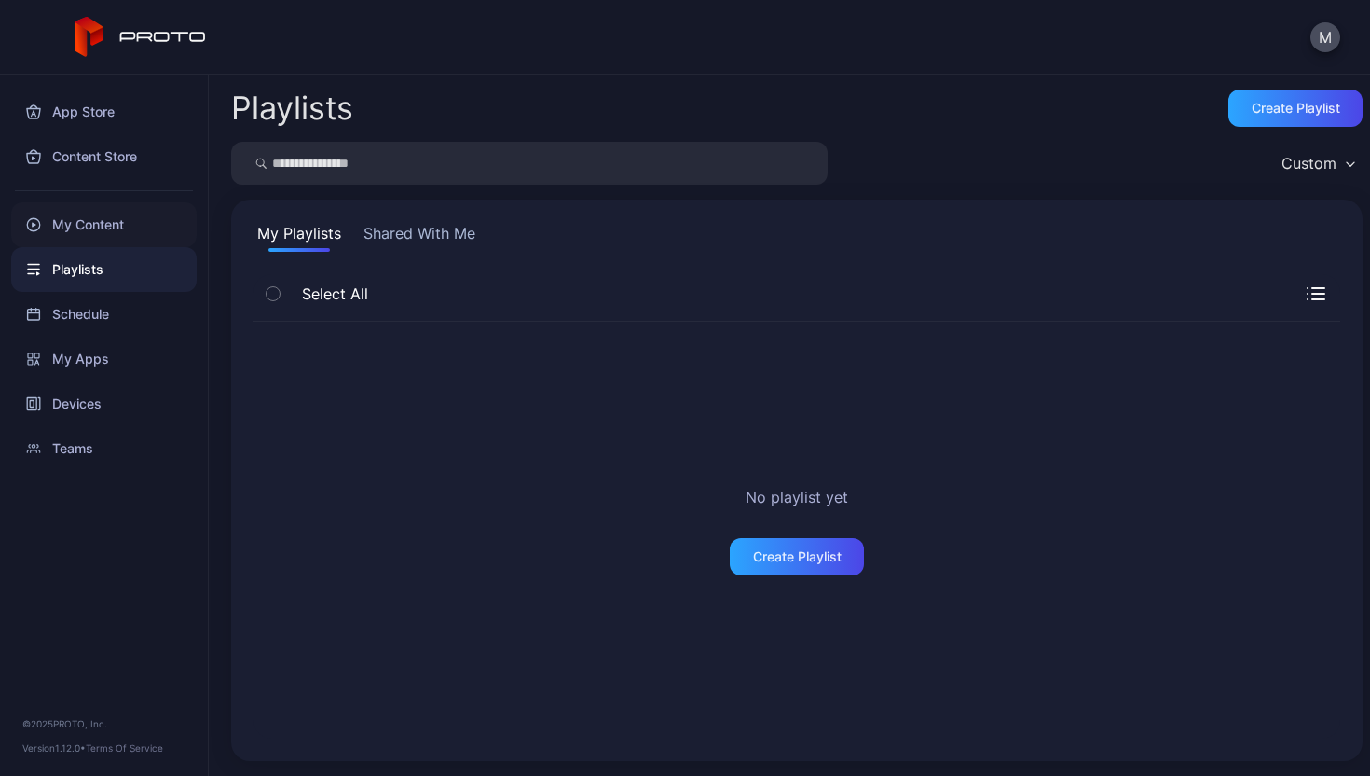
click at [117, 227] on div "My Content" at bounding box center [104, 224] width 186 height 45
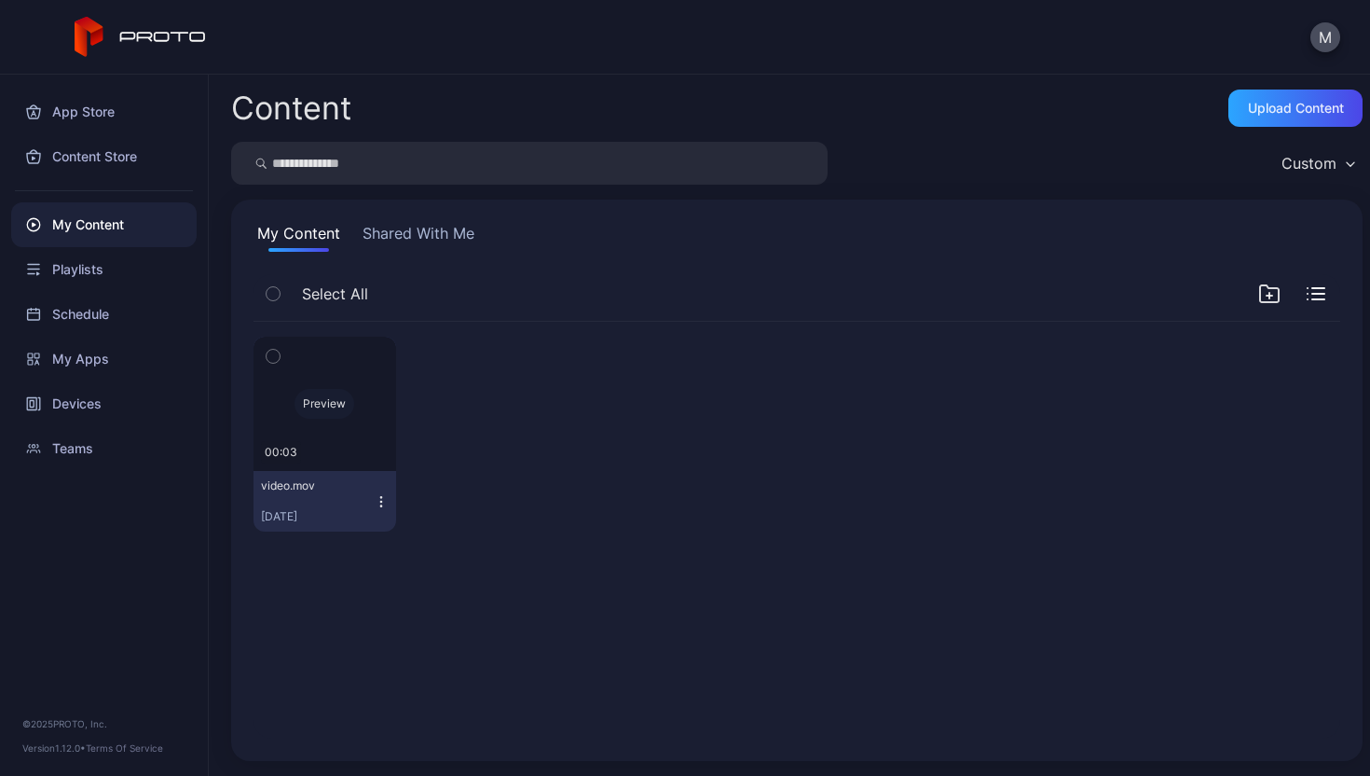
click at [315, 384] on div "Preview" at bounding box center [325, 404] width 143 height 134
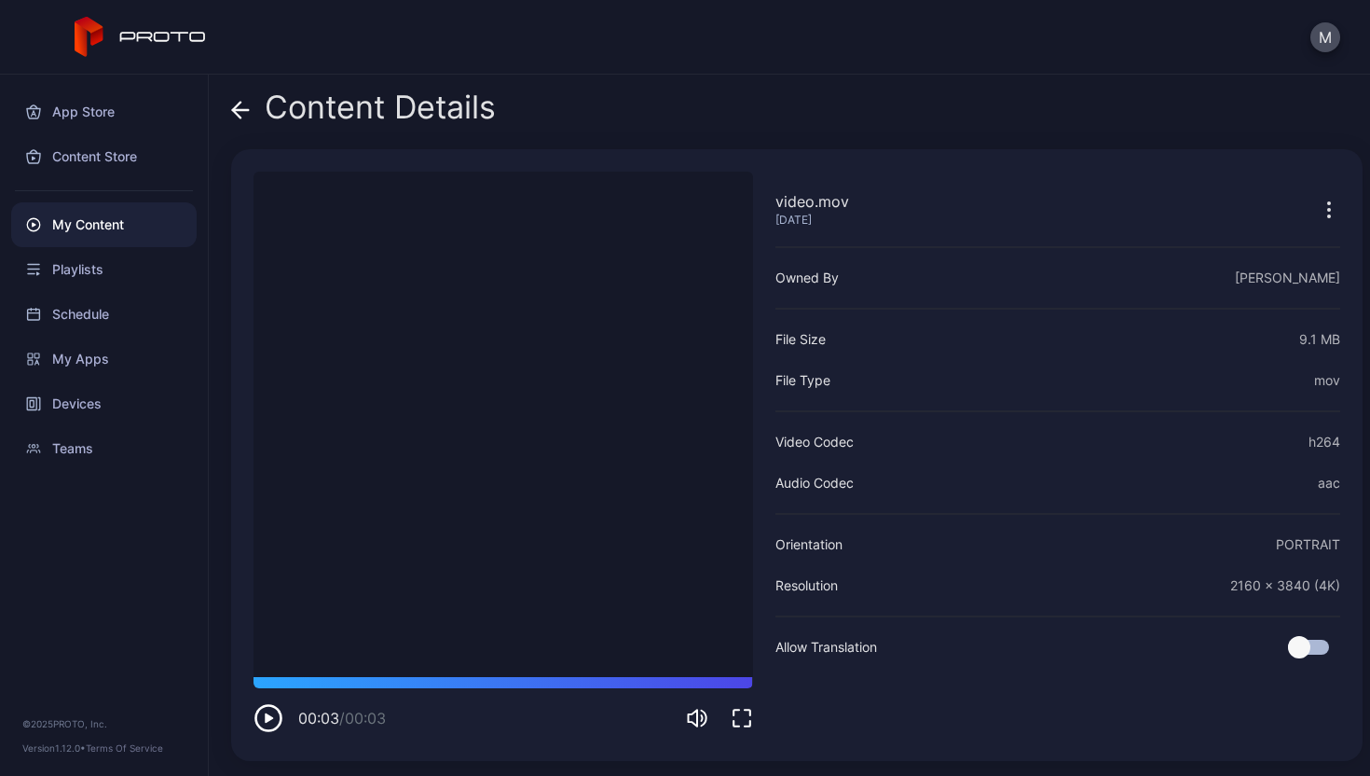
click at [229, 108] on div "Content Details video.mov [DATE] Sorry, your browser doesn‘t support embedded v…" at bounding box center [790, 425] width 1162 height 701
click at [241, 117] on icon at bounding box center [236, 110] width 7 height 16
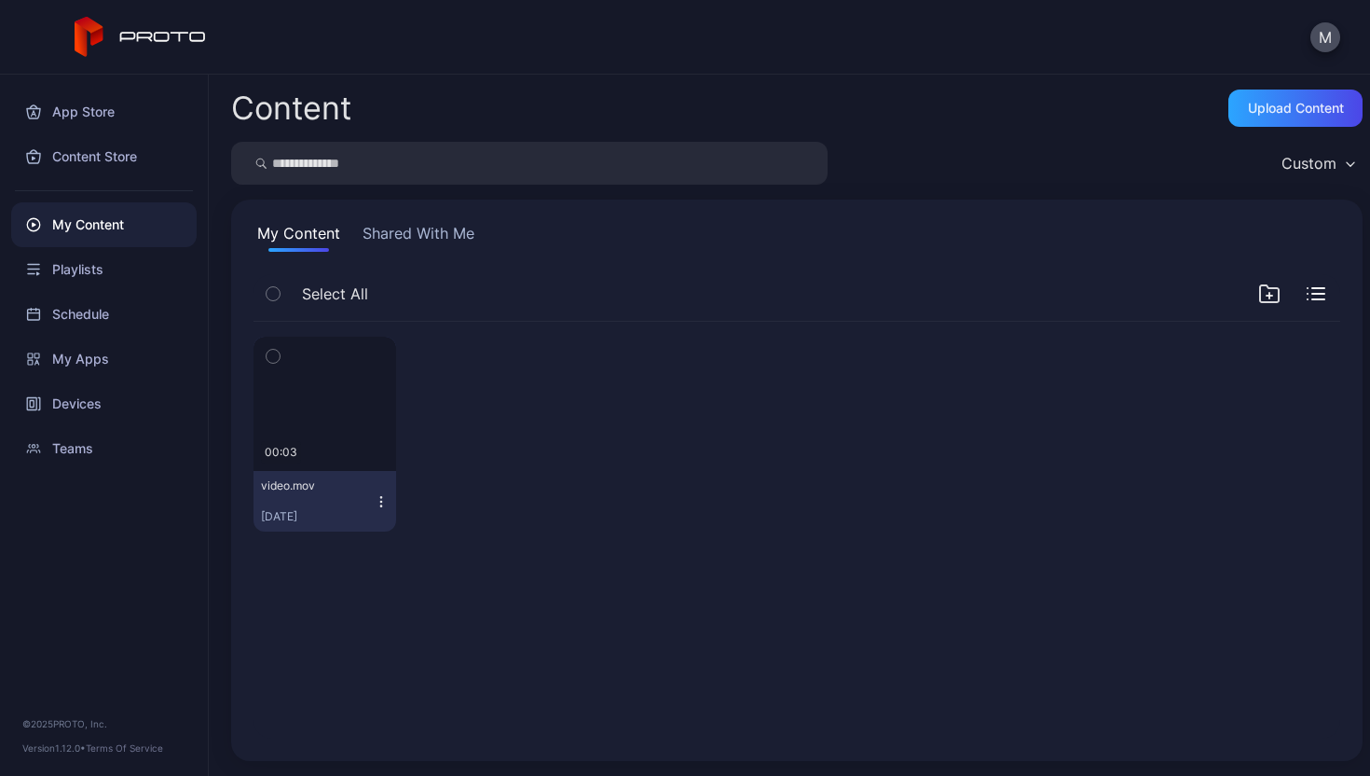
click at [387, 501] on button "video.mov [DATE]" at bounding box center [325, 501] width 143 height 61
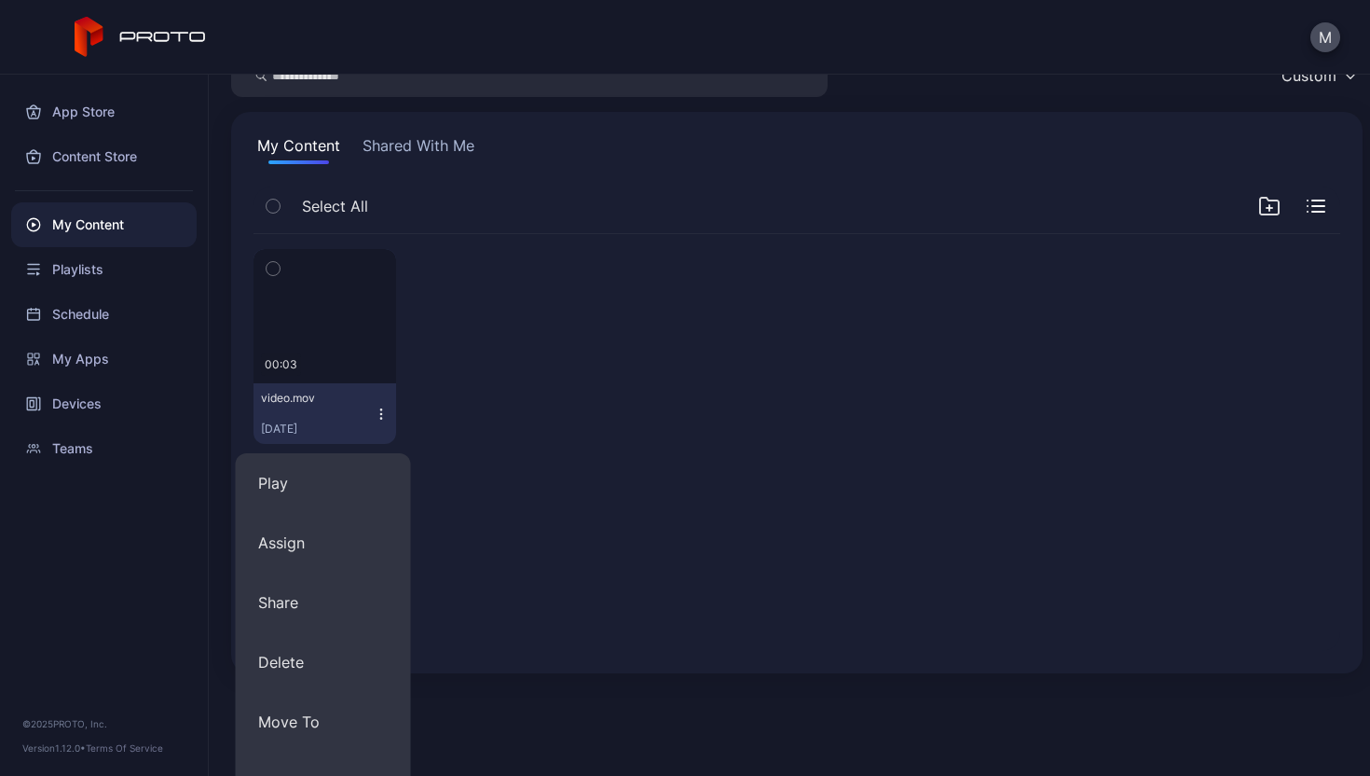
scroll to position [89, 0]
click at [333, 484] on button "Play" at bounding box center [323, 482] width 175 height 60
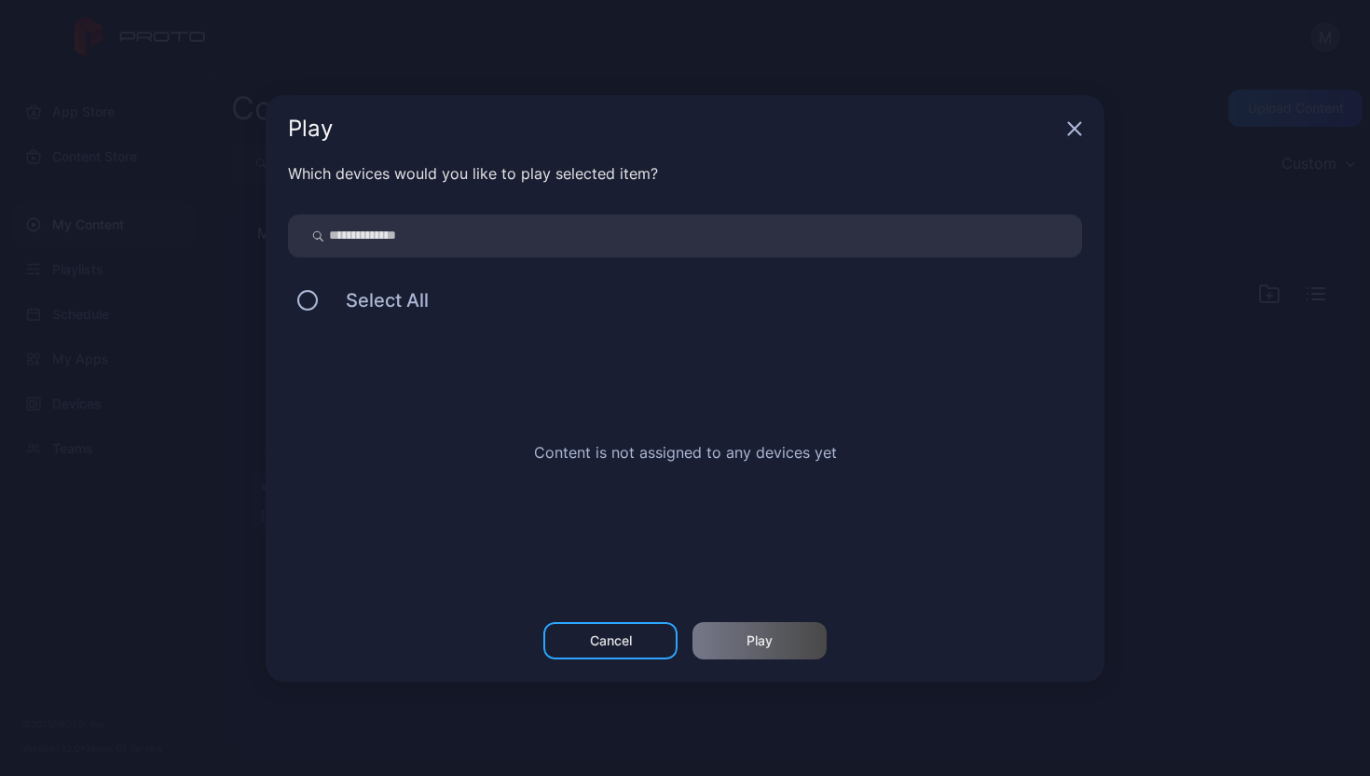
scroll to position [0, 0]
click at [401, 302] on span "Select All" at bounding box center [378, 300] width 102 height 22
click at [315, 299] on button at bounding box center [307, 300] width 21 height 21
click at [419, 258] on div "Which devices would you like to play selected item? Select All Content is not a…" at bounding box center [685, 392] width 839 height 460
click at [420, 243] on input "search" at bounding box center [685, 235] width 794 height 43
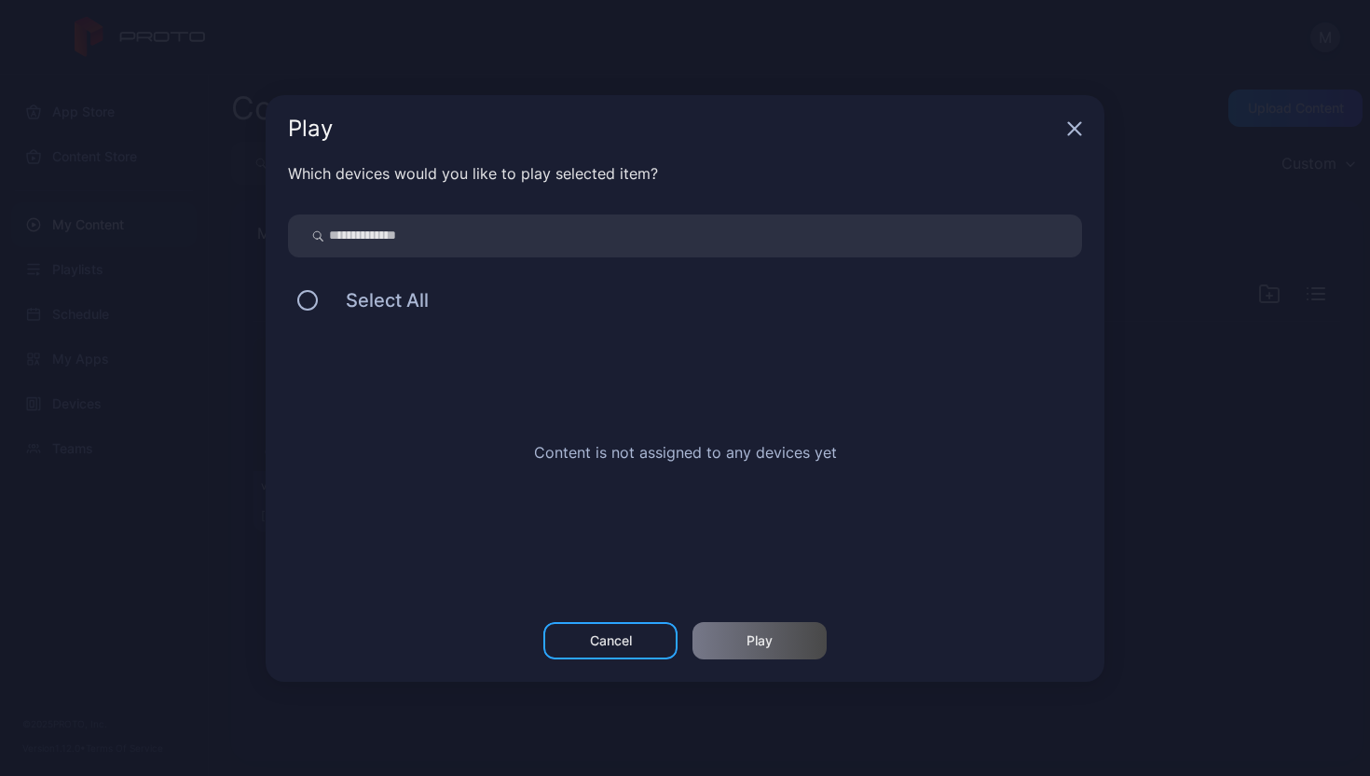
click at [351, 304] on span "Select All" at bounding box center [378, 300] width 102 height 22
click at [298, 303] on button at bounding box center [307, 300] width 21 height 21
click at [298, 300] on button at bounding box center [307, 300] width 21 height 21
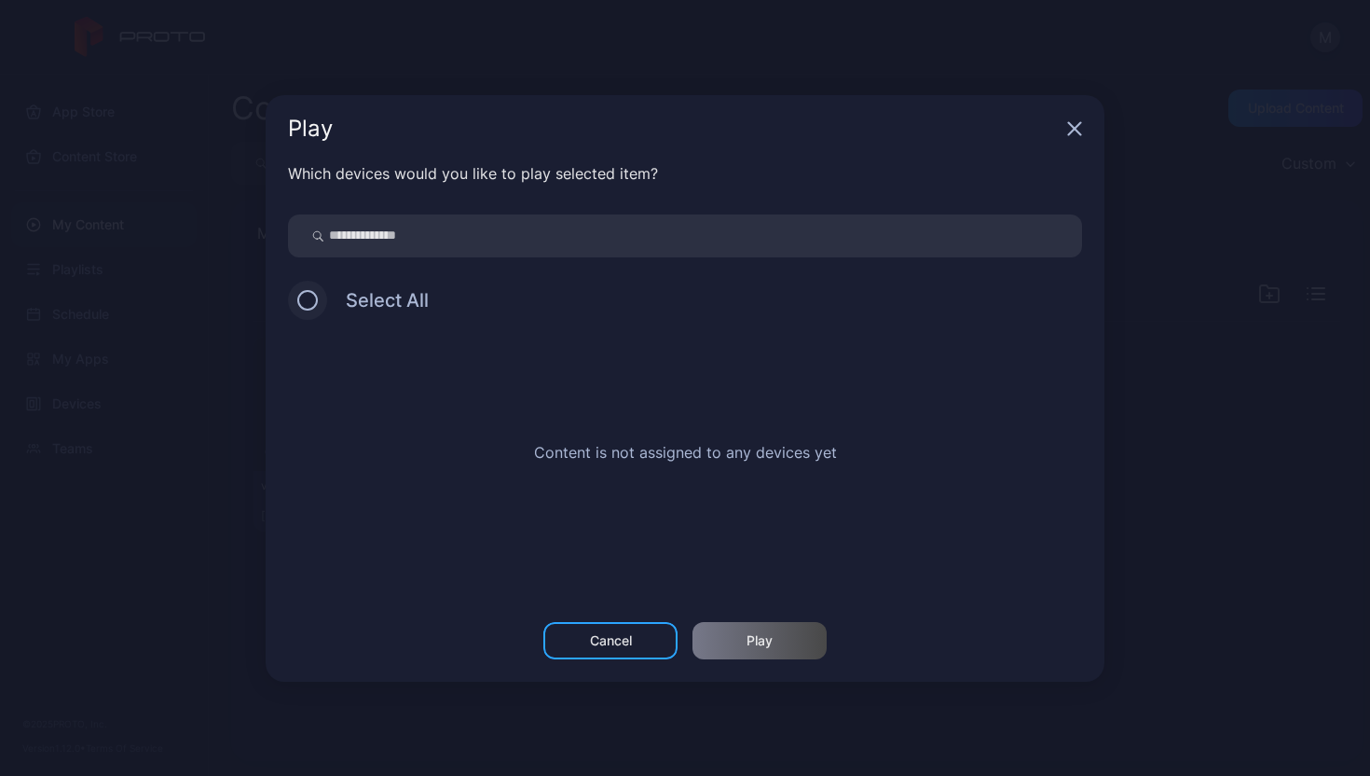
click at [298, 300] on button at bounding box center [307, 300] width 21 height 21
click at [646, 639] on div "Cancel" at bounding box center [610, 640] width 134 height 37
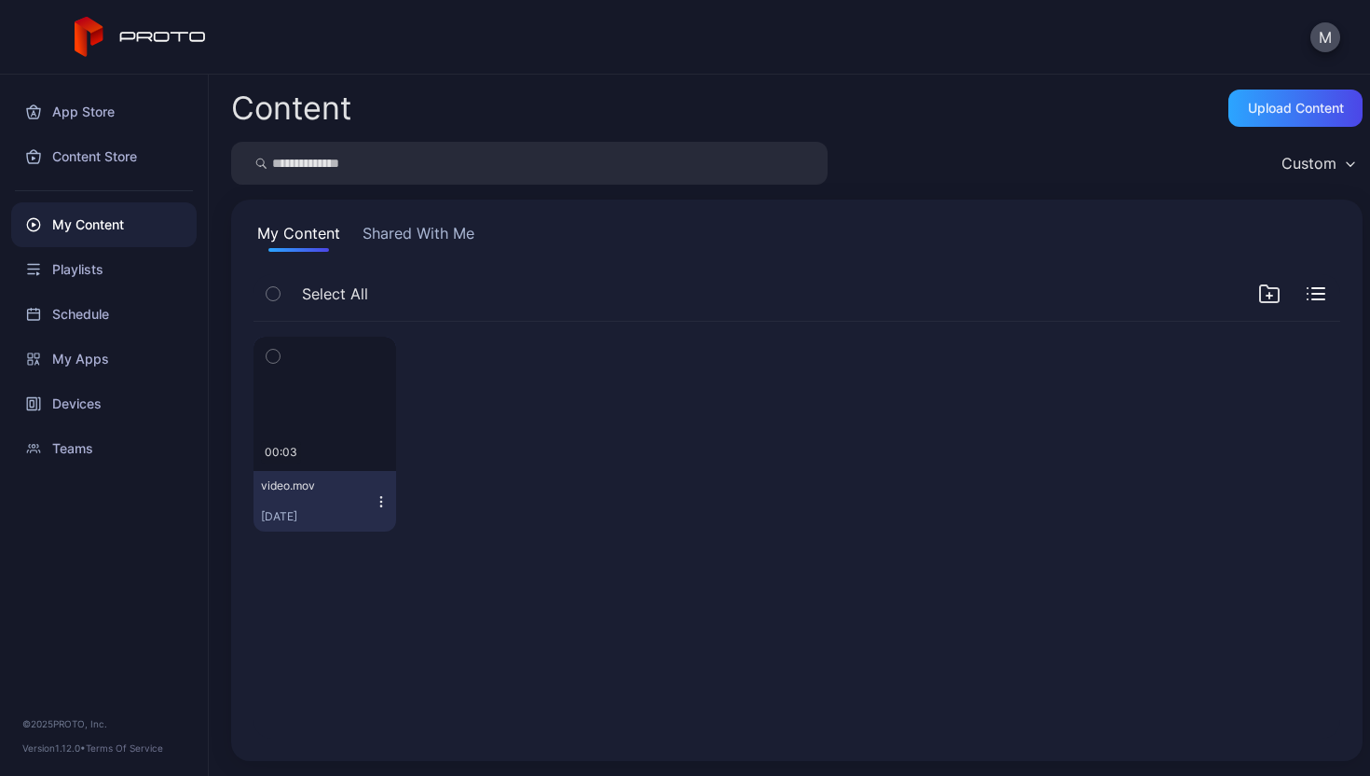
click at [271, 346] on icon "button" at bounding box center [273, 356] width 13 height 21
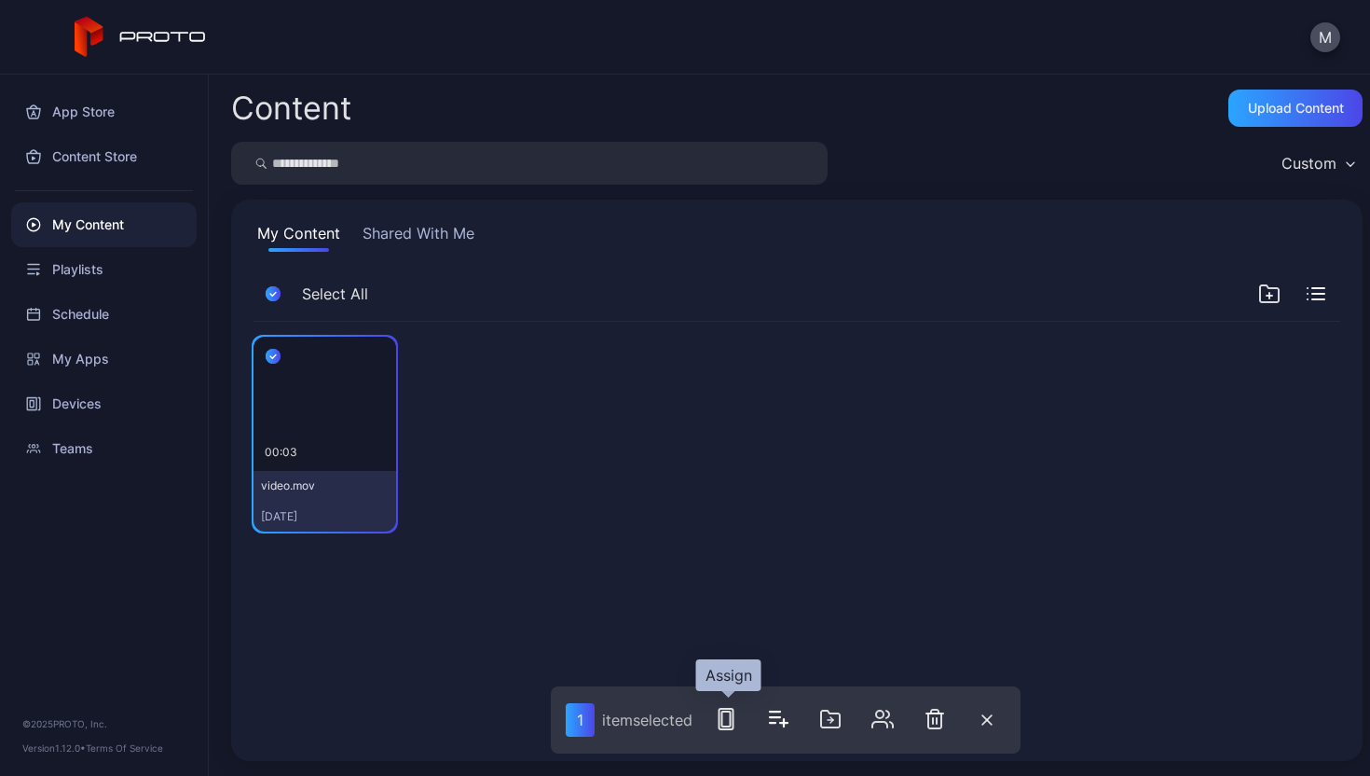
click at [731, 720] on rect "button" at bounding box center [726, 718] width 8 height 15
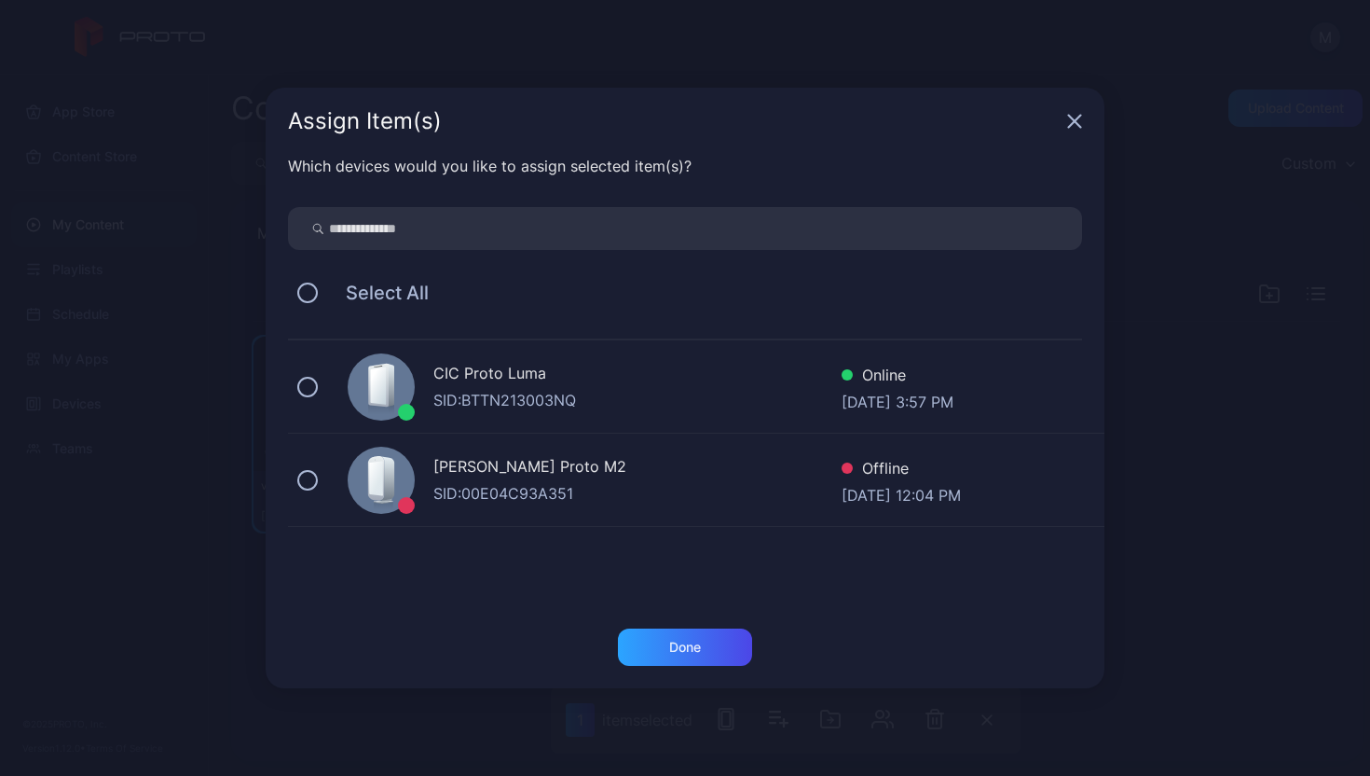
click at [300, 396] on div "CIC Proto [PERSON_NAME]: BTTN213003NQ Online [DATE] 3:57 PM" at bounding box center [696, 386] width 817 height 93
click at [685, 633] on div "Done" at bounding box center [685, 646] width 134 height 37
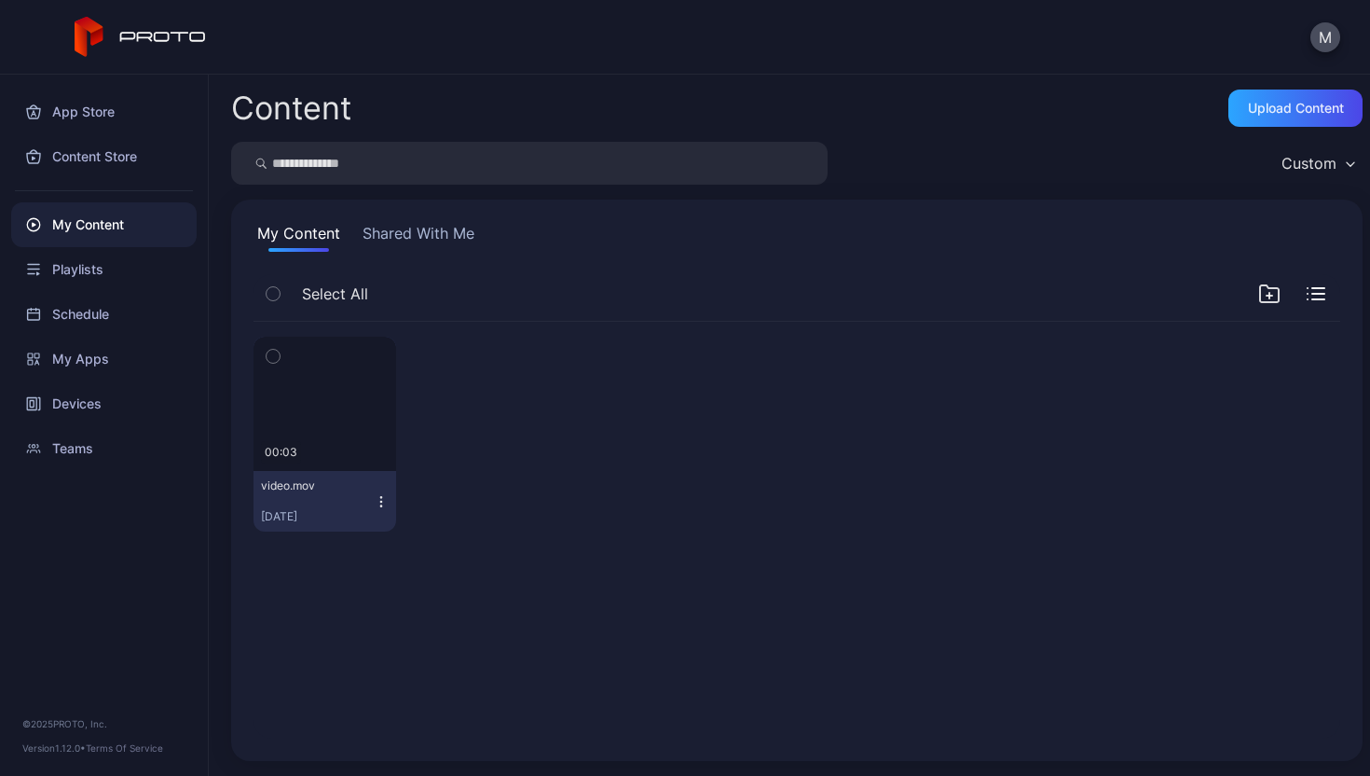
click at [382, 495] on icon "button" at bounding box center [381, 501] width 15 height 15
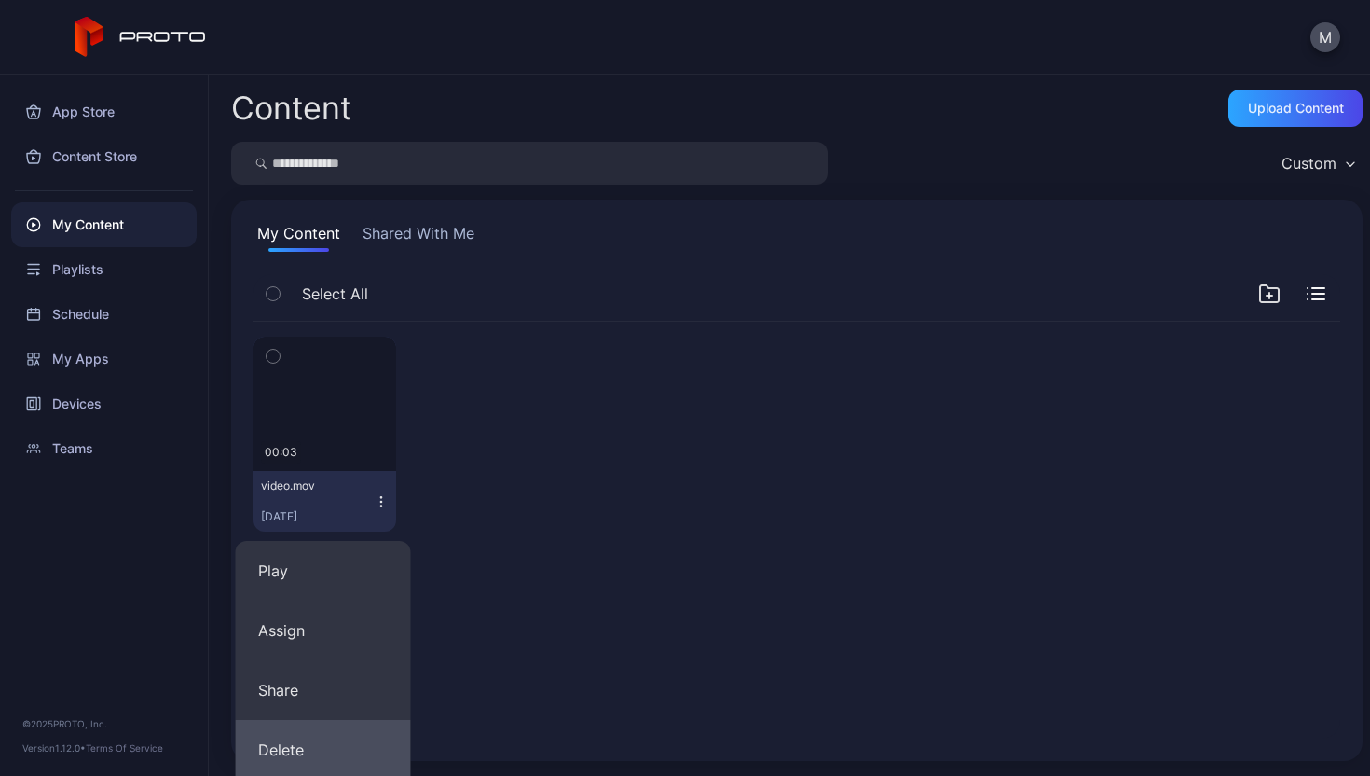
click at [309, 734] on button "Delete" at bounding box center [323, 750] width 175 height 60
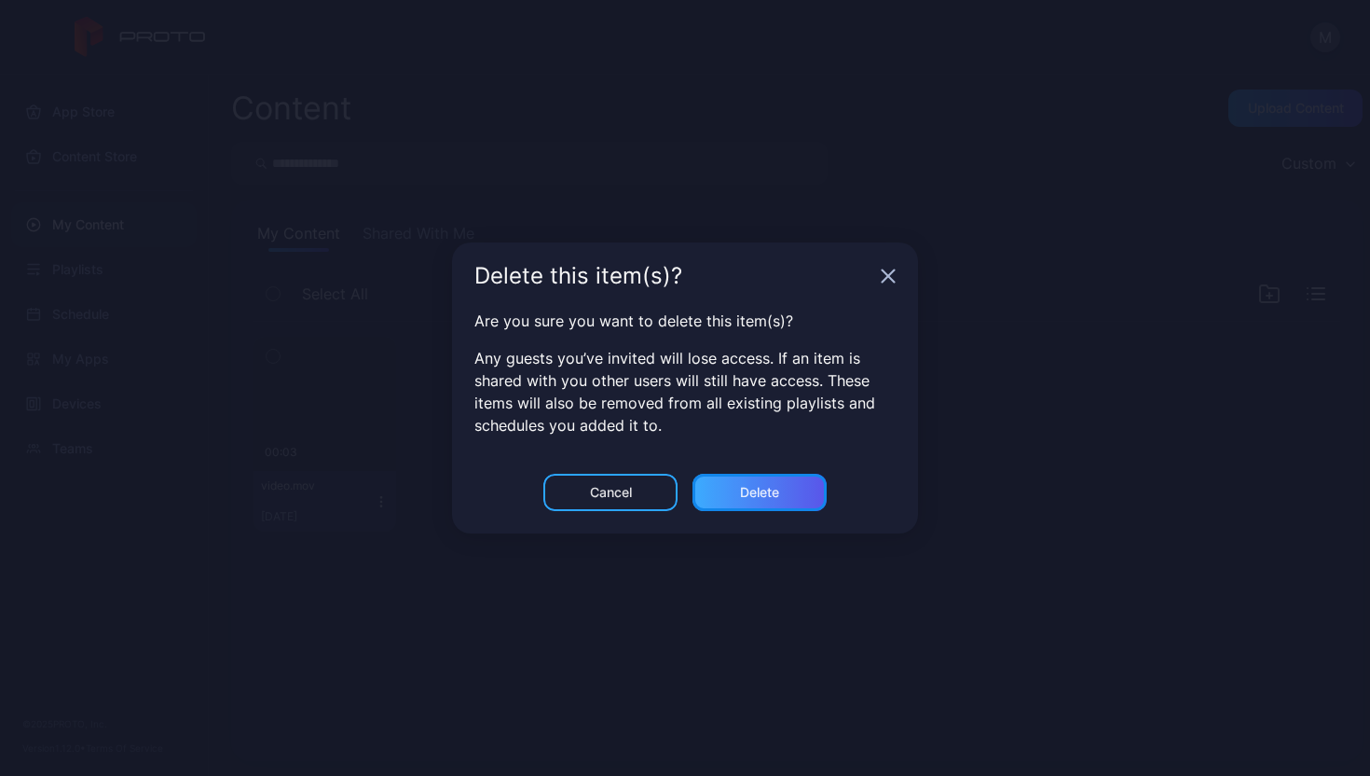
click at [723, 504] on div "Delete" at bounding box center [760, 492] width 134 height 37
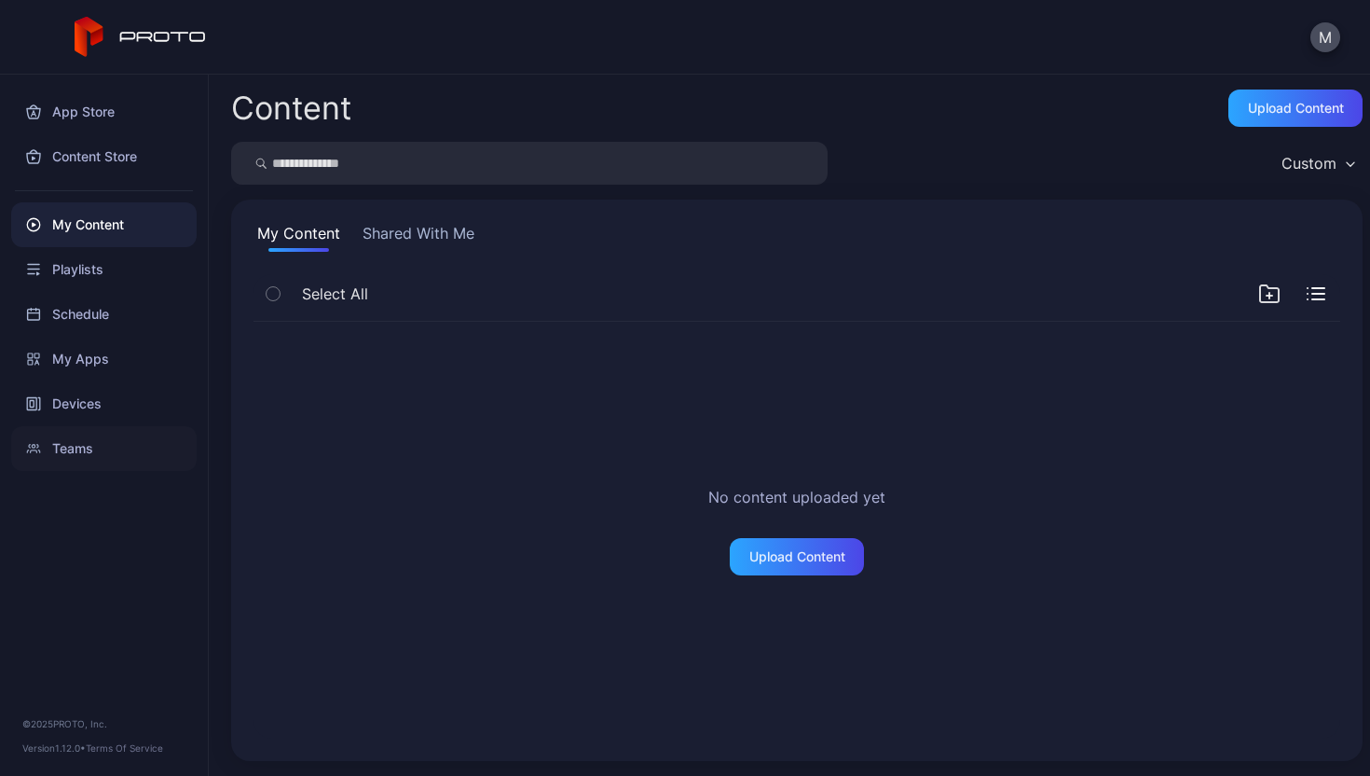
click at [115, 451] on div "Teams" at bounding box center [104, 448] width 186 height 45
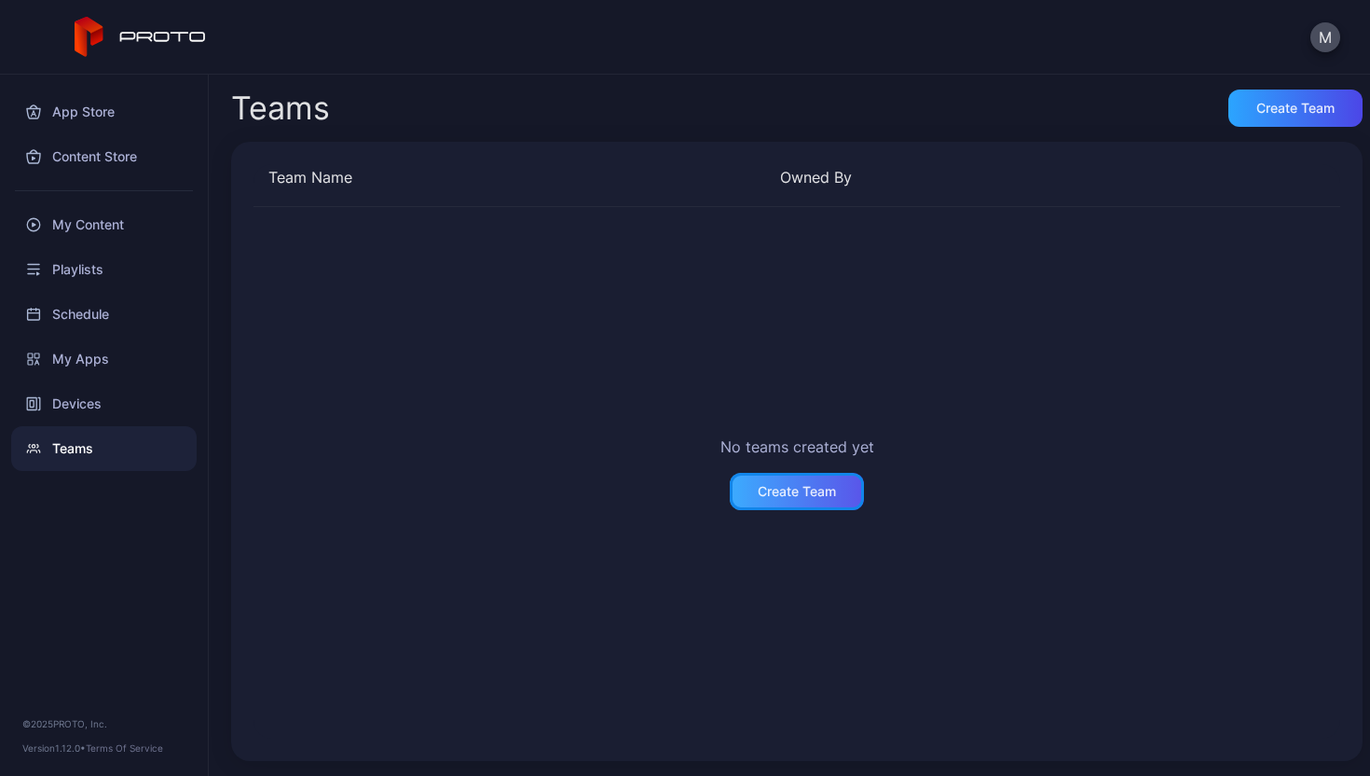
click at [780, 492] on div "Create Team" at bounding box center [797, 491] width 78 height 15
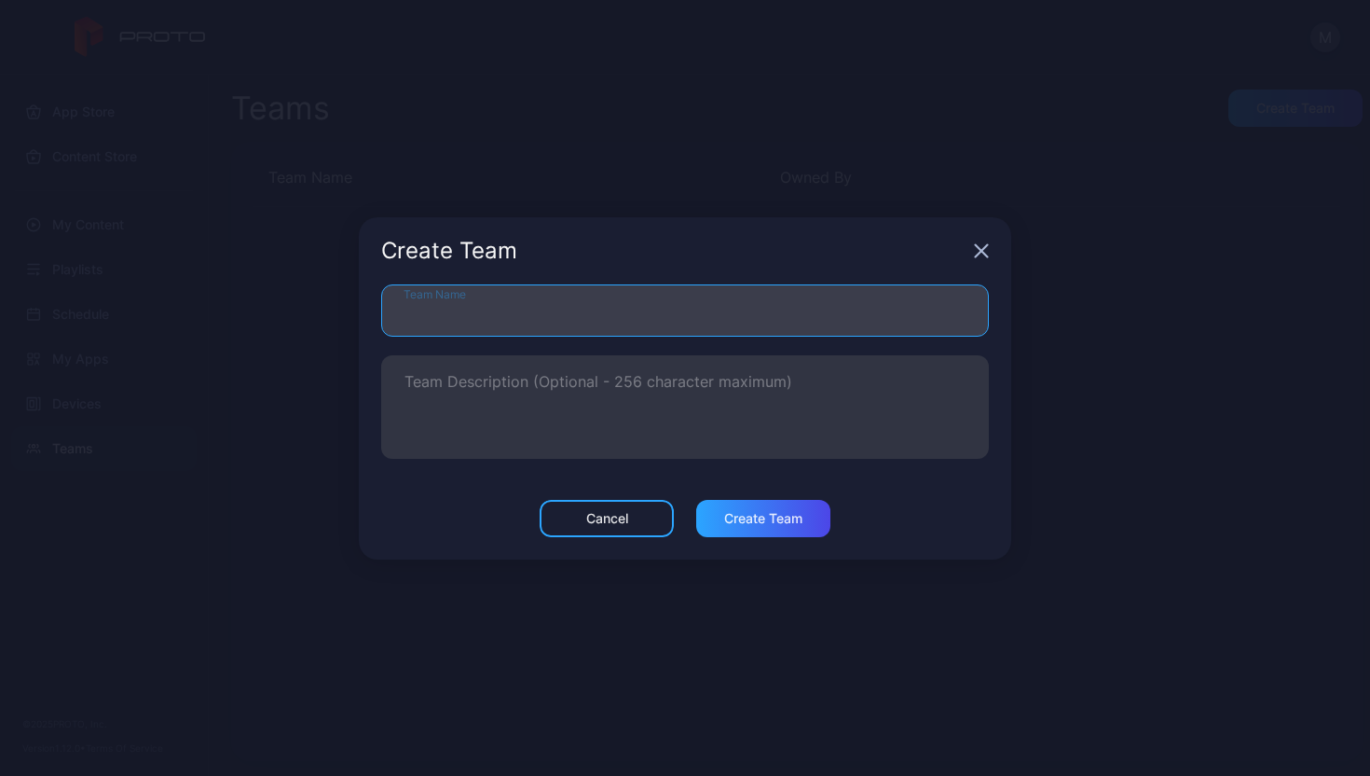
click at [539, 307] on input "Team Name" at bounding box center [685, 310] width 608 height 52
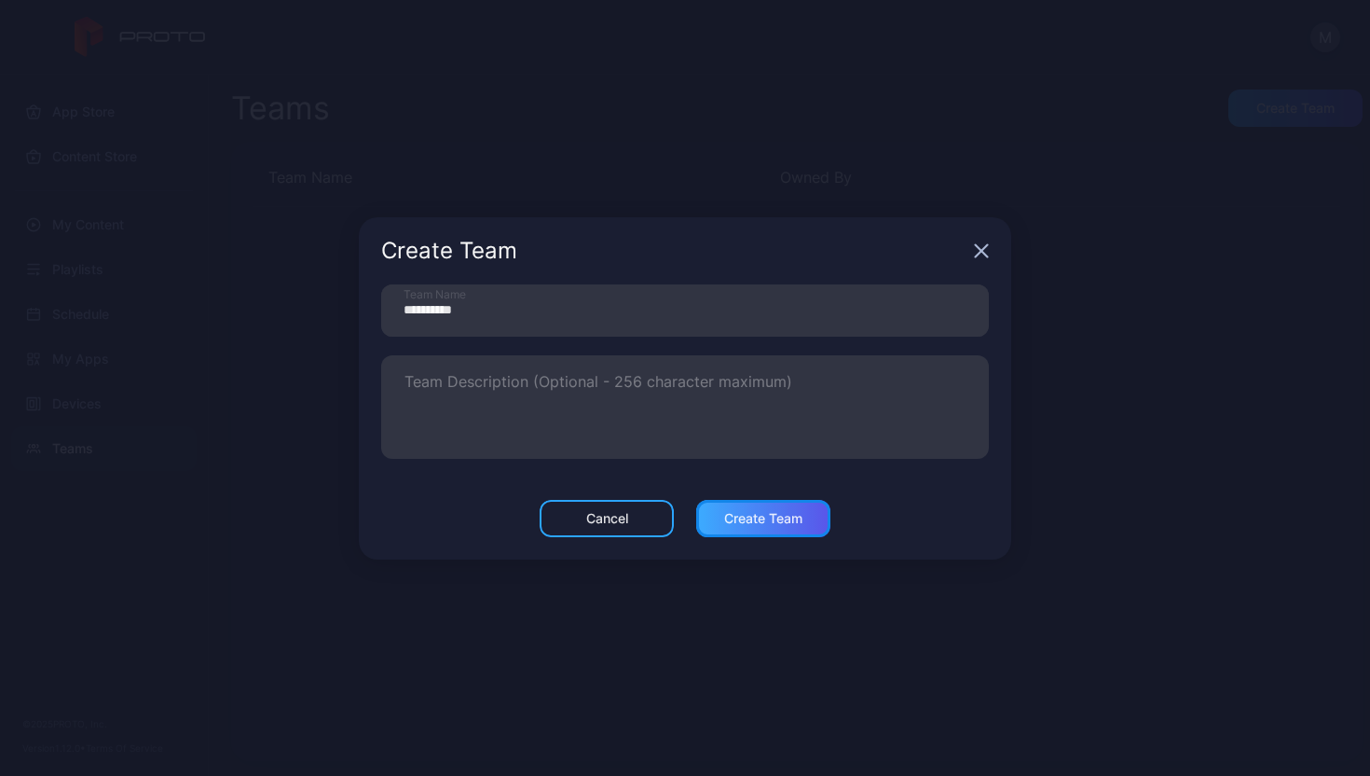
click at [758, 512] on div "Create Team" at bounding box center [763, 518] width 78 height 15
type input "*********"
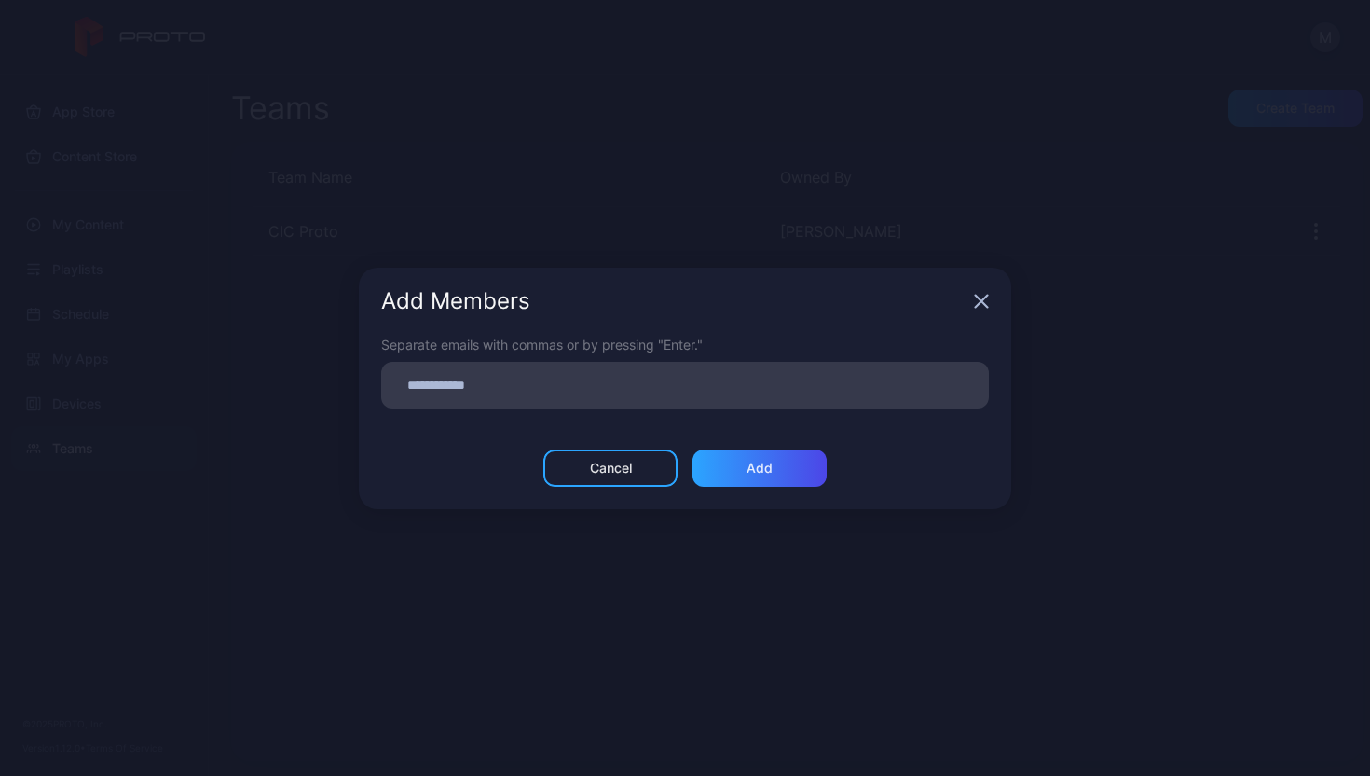
click at [661, 388] on input at bounding box center [684, 385] width 585 height 24
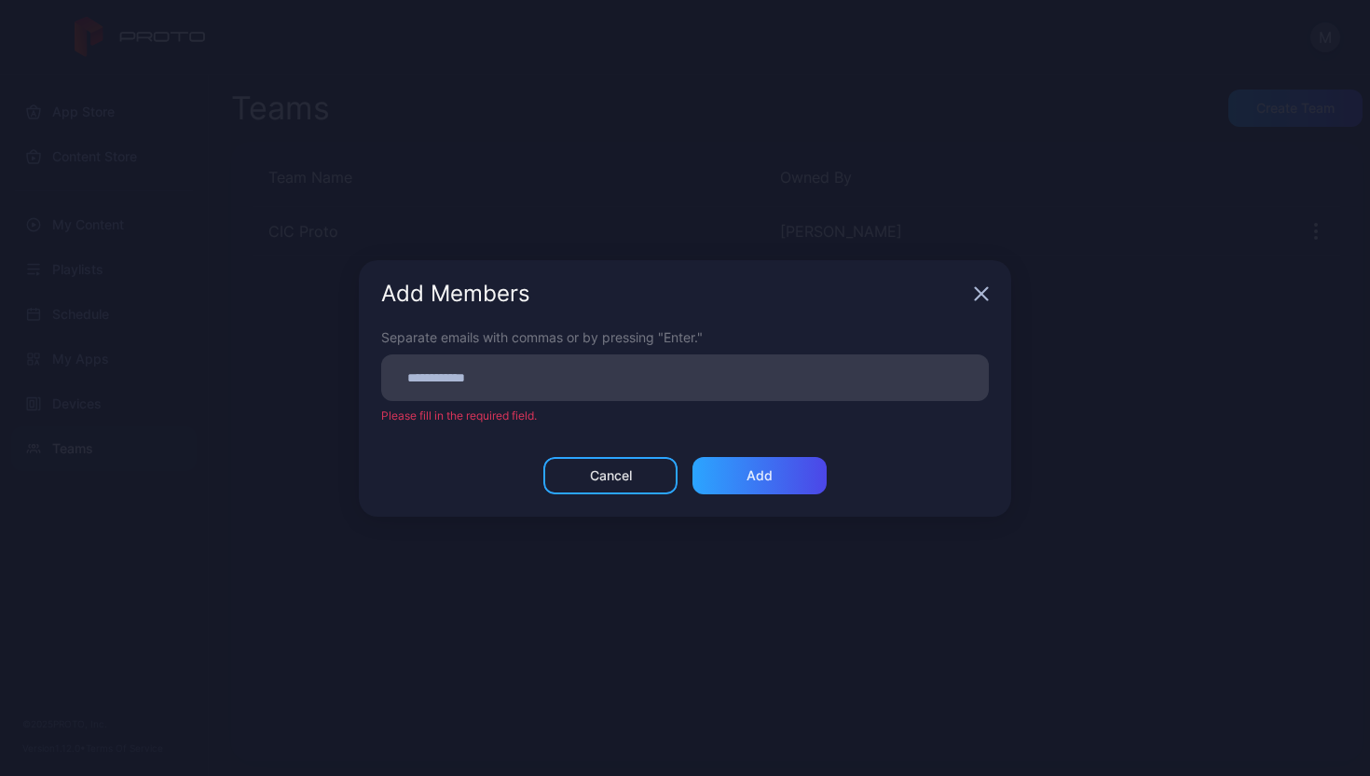
click at [976, 285] on div "Add Members" at bounding box center [685, 293] width 653 height 67
click at [980, 292] on icon "button" at bounding box center [982, 293] width 12 height 12
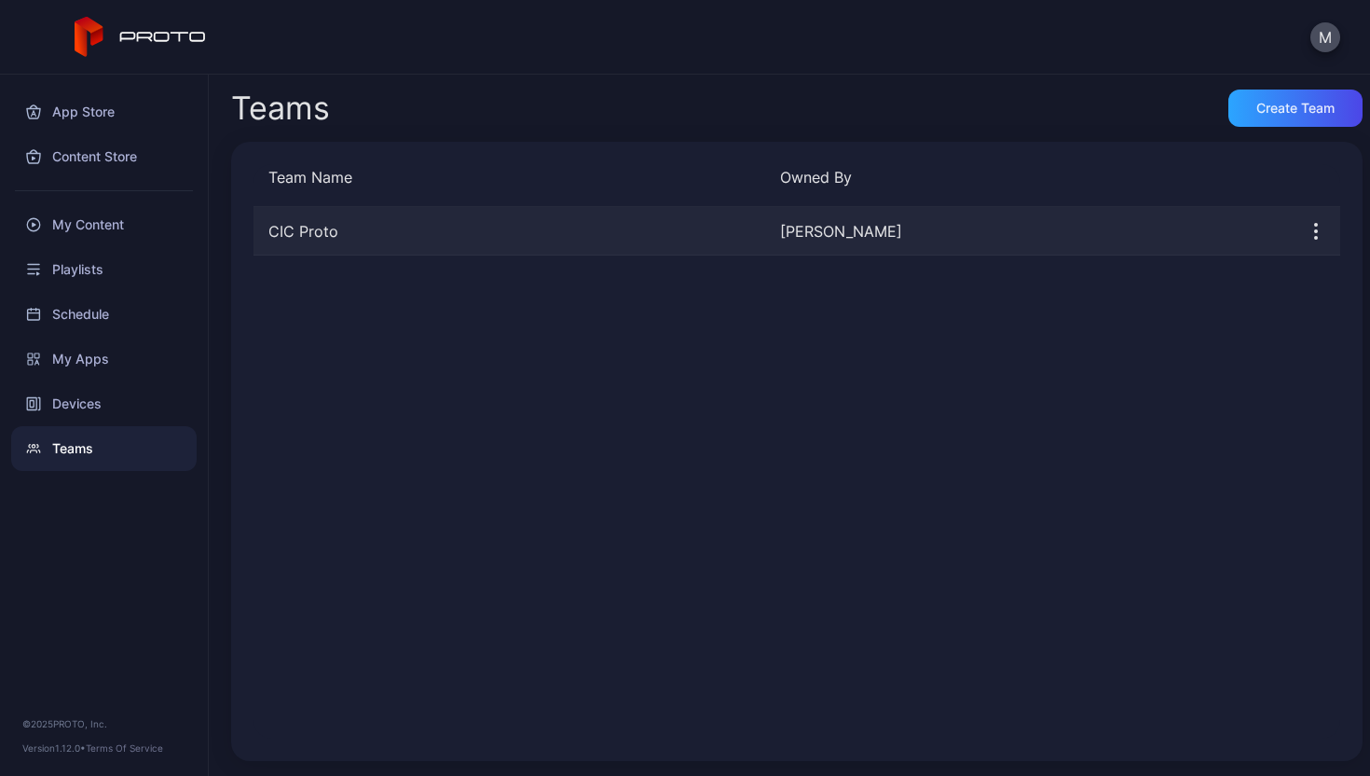
click at [1305, 224] on icon "button" at bounding box center [1316, 231] width 22 height 22
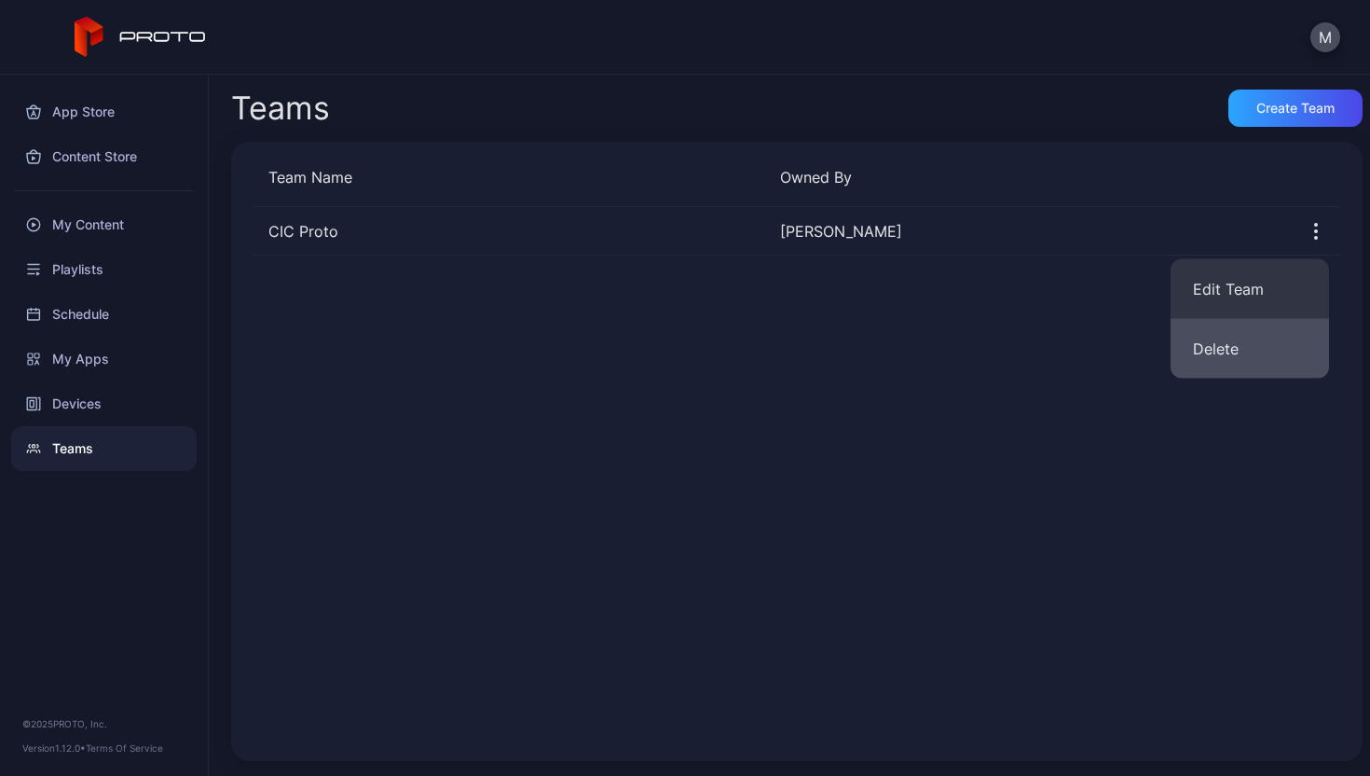
click at [1228, 349] on button "Delete" at bounding box center [1250, 349] width 158 height 60
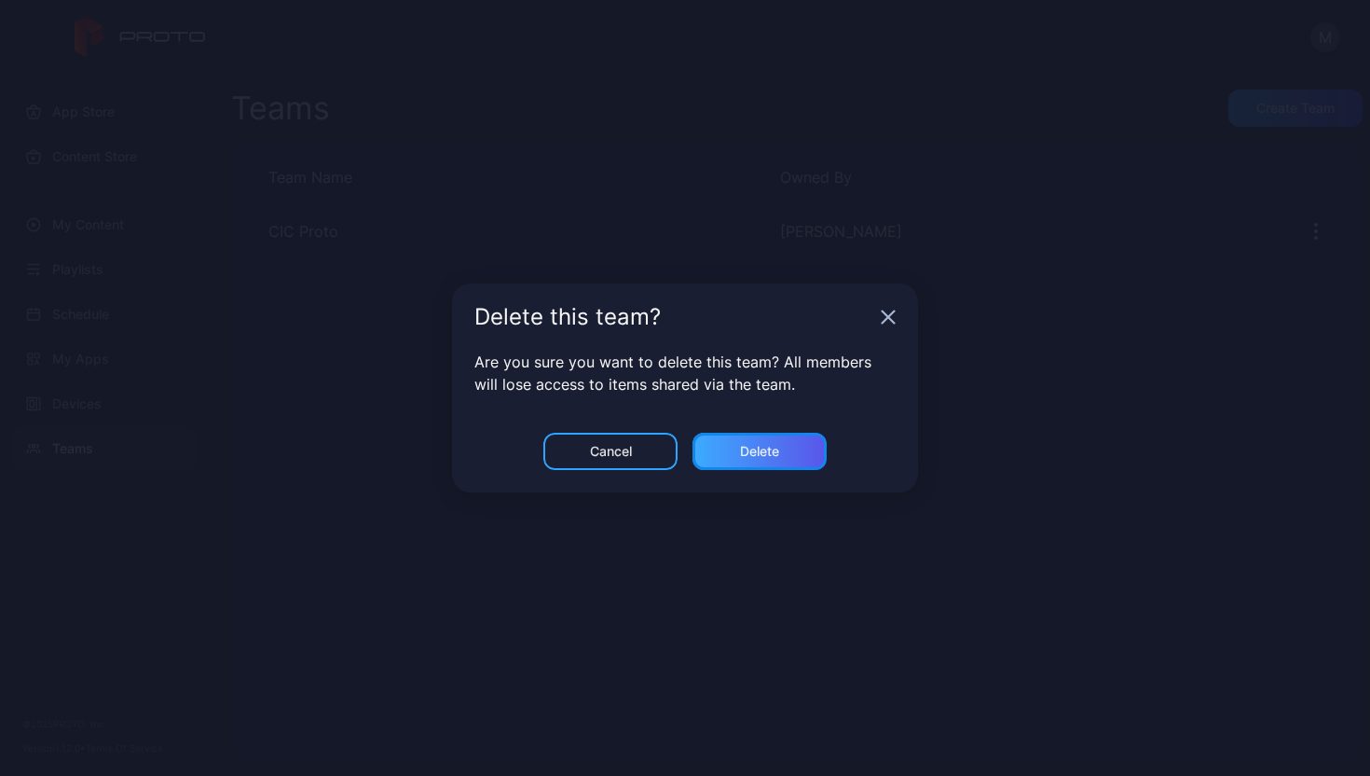
click at [783, 447] on div "Delete" at bounding box center [760, 451] width 134 height 37
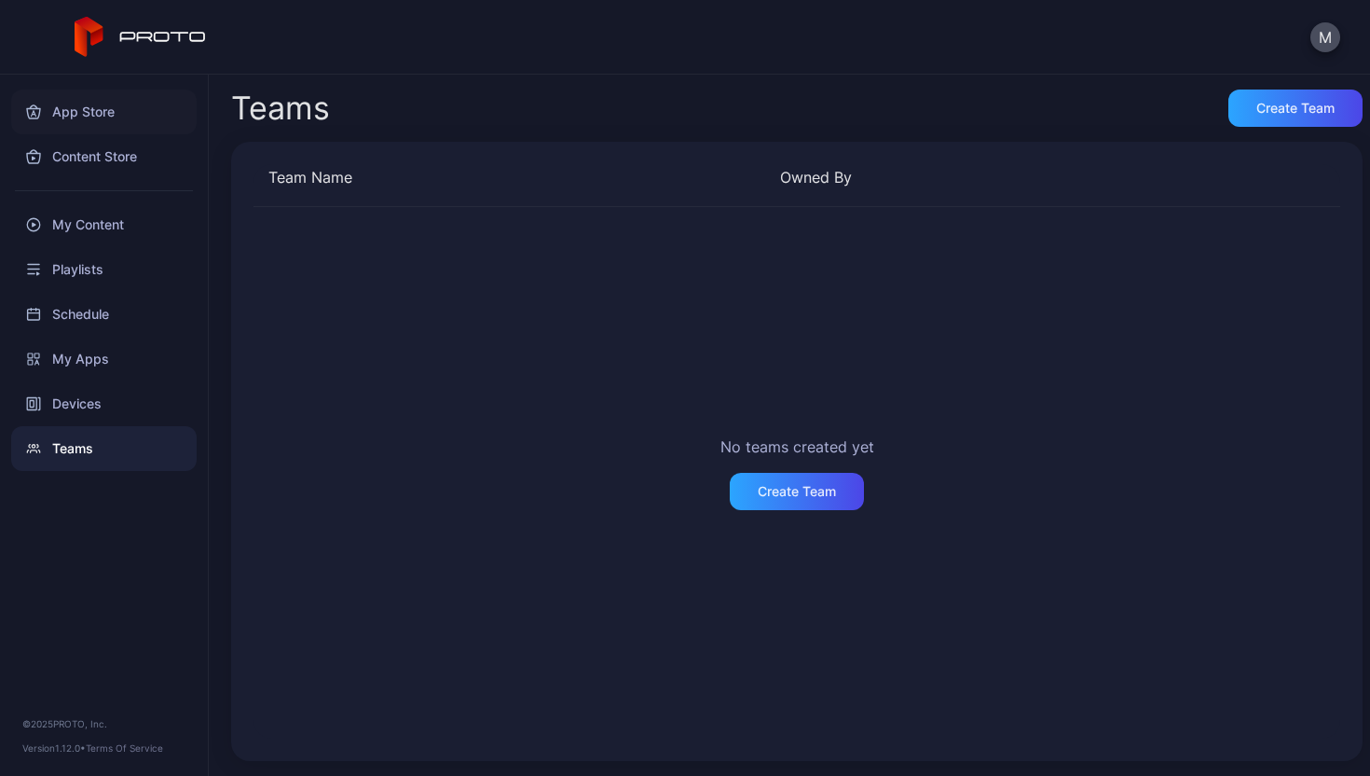
click at [121, 108] on div "App Store" at bounding box center [104, 111] width 186 height 45
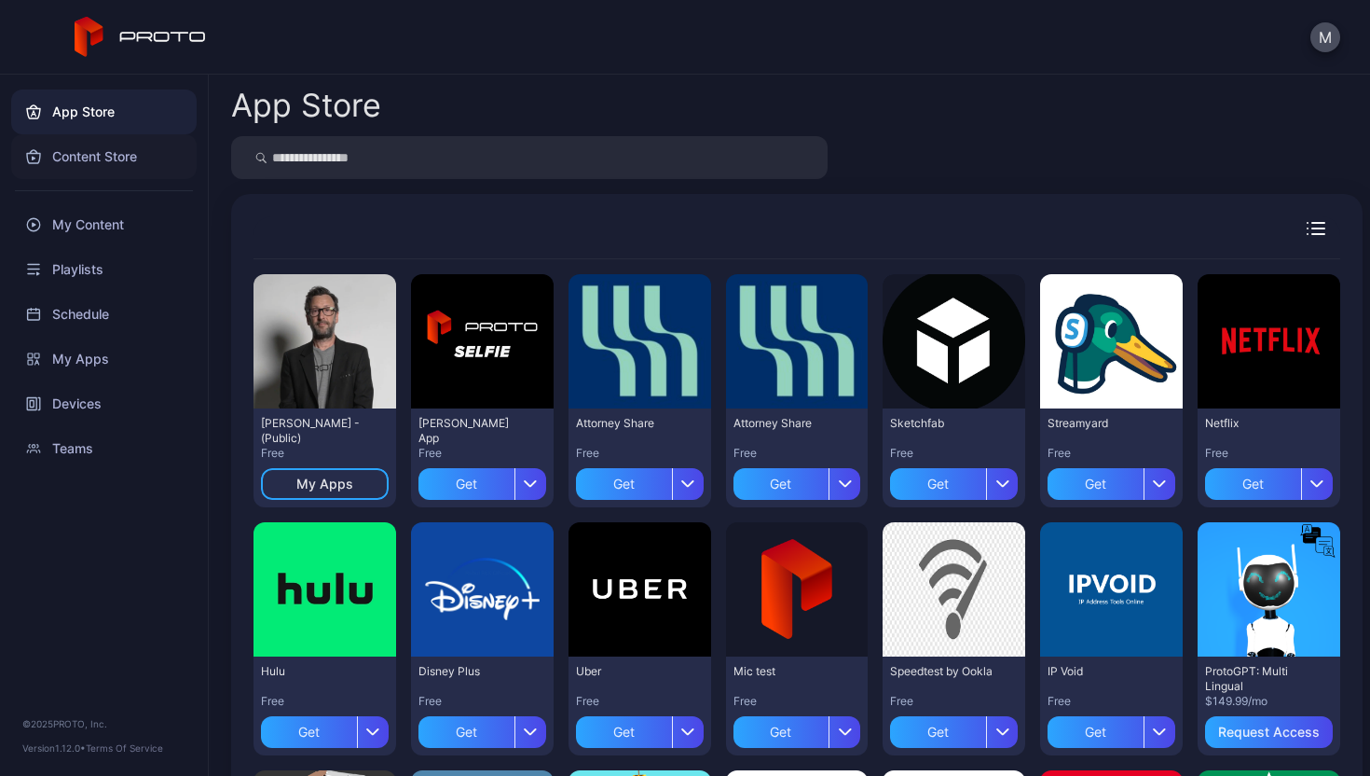
click at [131, 152] on div "Content Store" at bounding box center [104, 156] width 186 height 45
